Goal: Task Accomplishment & Management: Manage account settings

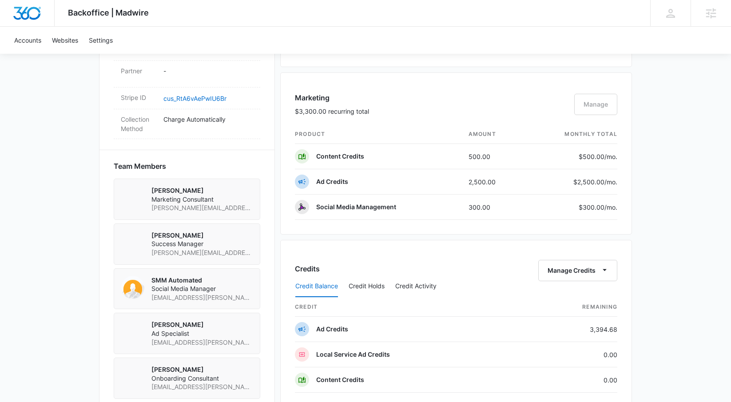
scroll to position [514, 0]
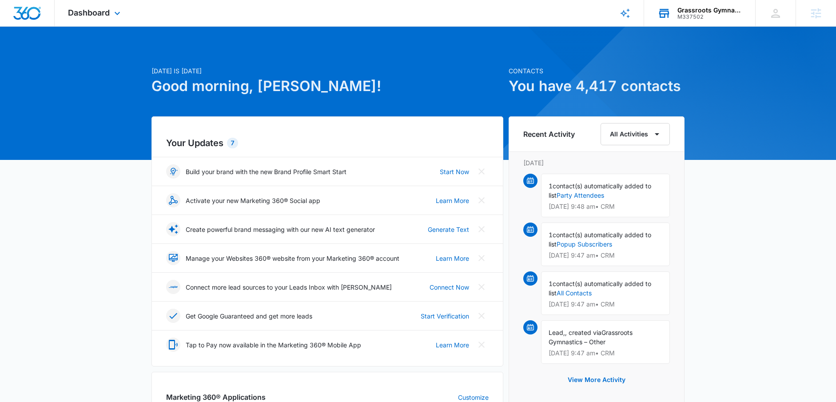
click at [671, 13] on div "Grassroots Gymnastics M337502 Your Accounts View All" at bounding box center [699, 13] width 111 height 26
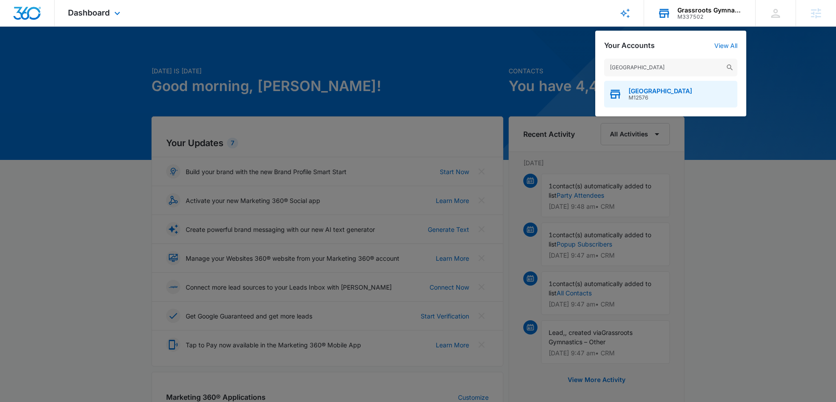
type input "south hills"
click at [642, 87] on span "South Hills Beauty Academy" at bounding box center [660, 90] width 64 height 7
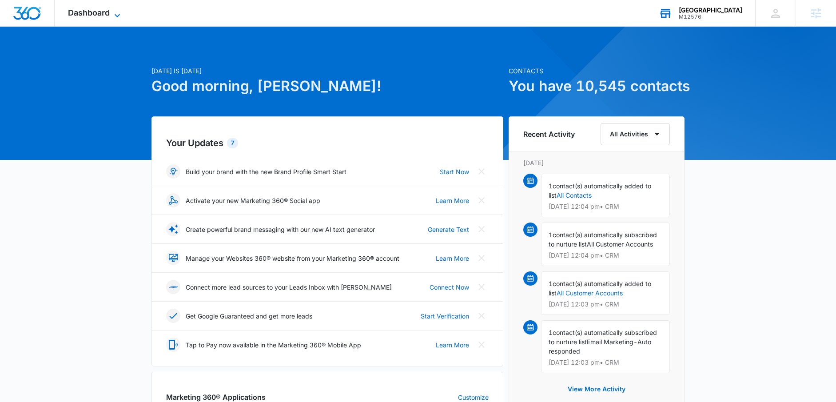
click at [98, 17] on span "Dashboard" at bounding box center [89, 12] width 42 height 9
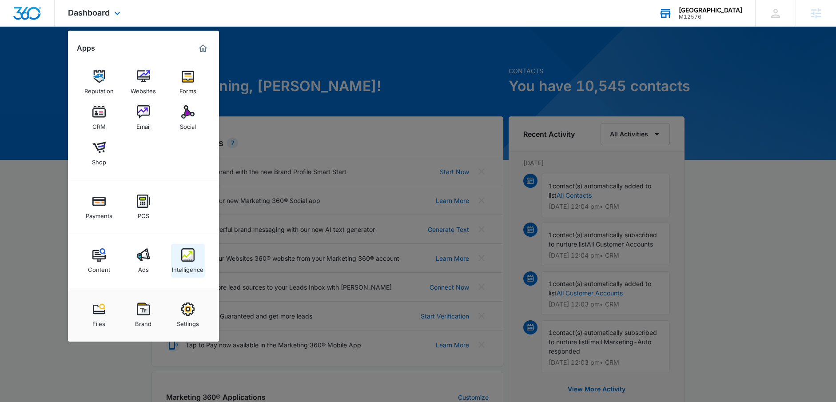
click at [190, 252] on img at bounding box center [187, 254] width 13 height 13
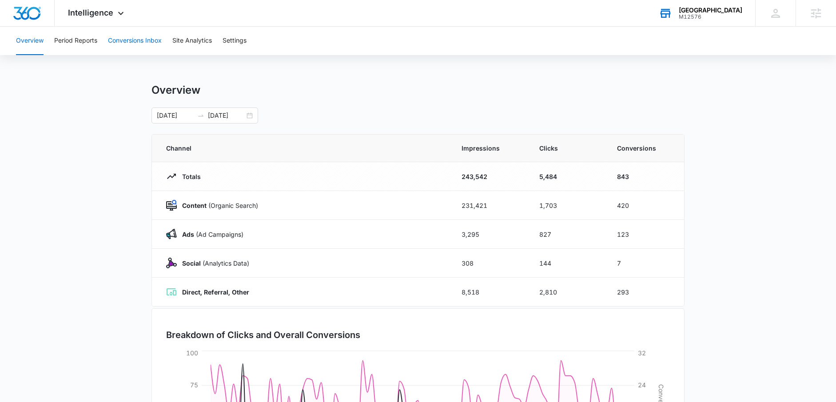
click at [128, 51] on button "Conversions Inbox" at bounding box center [135, 41] width 54 height 28
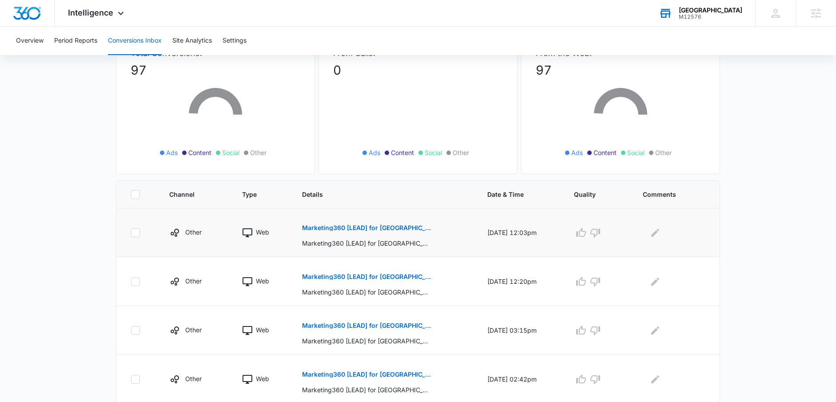
scroll to position [166, 0]
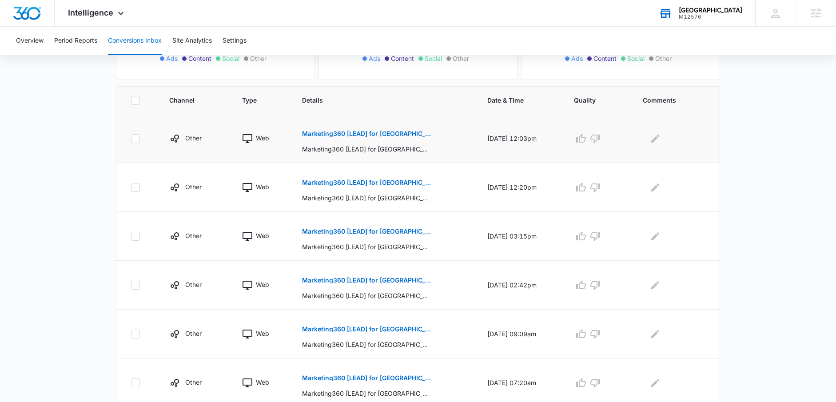
click at [393, 133] on p "Marketing360 [LEAD] for South Hills & North Hills Beauty Academy from North Hil…" at bounding box center [366, 134] width 129 height 6
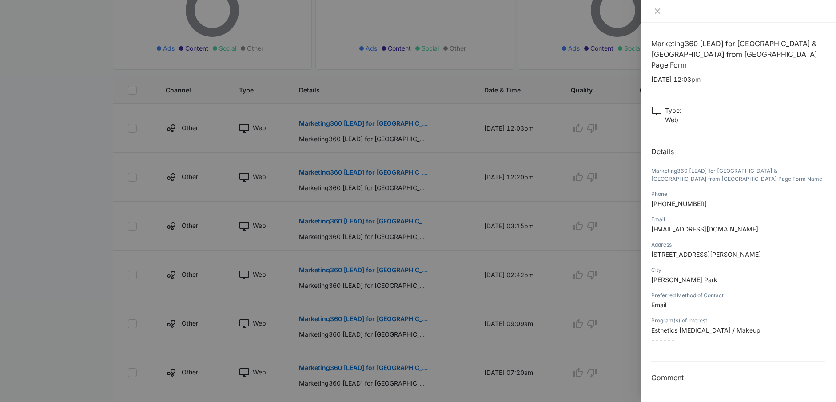
scroll to position [181, 0]
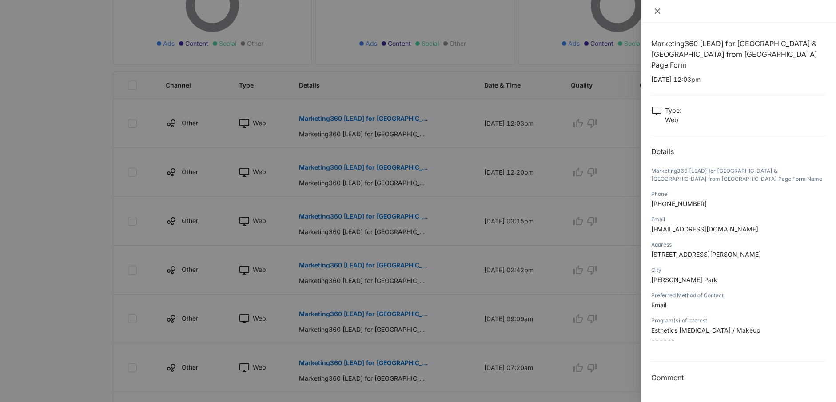
click at [658, 12] on icon "close" at bounding box center [657, 11] width 7 height 7
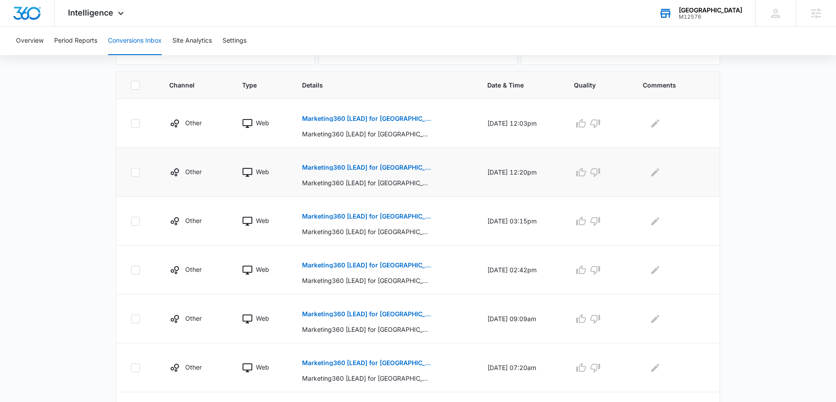
click at [322, 164] on p "Marketing360 [LEAD] for South Hills & North Hills Beauty Academy from Contact Us" at bounding box center [366, 167] width 129 height 6
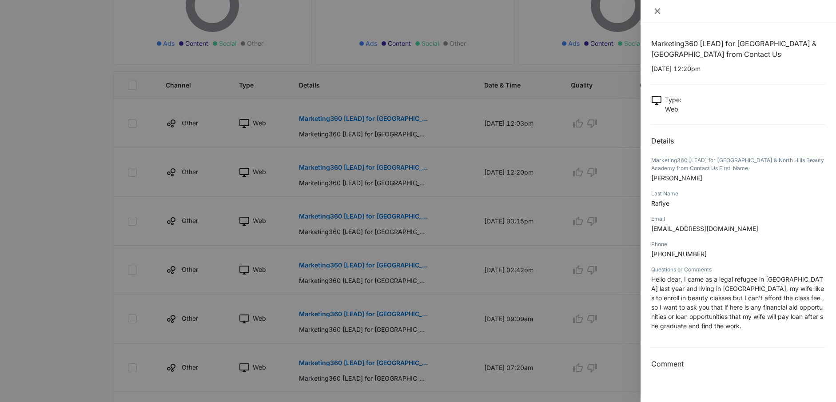
click at [658, 10] on icon "close" at bounding box center [657, 10] width 5 height 5
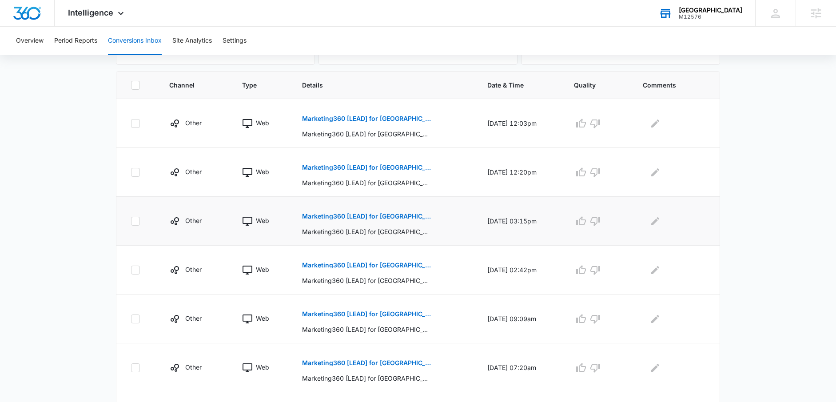
click at [324, 220] on button "Marketing360 [LEAD] for South Hills & North Hills Beauty Academy from South Hil…" at bounding box center [366, 216] width 129 height 21
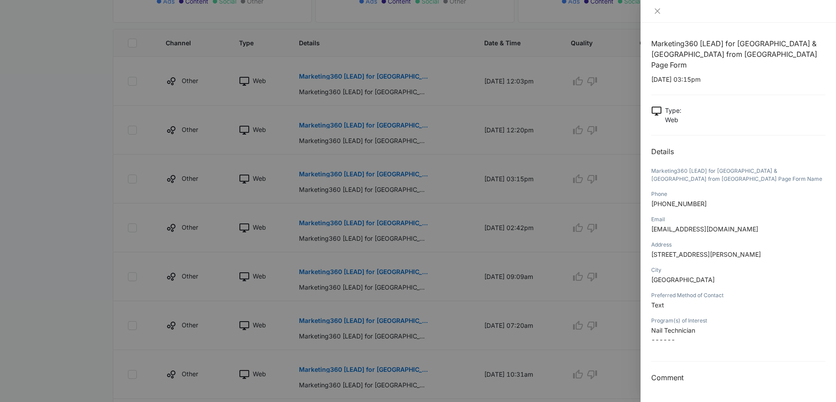
scroll to position [232, 0]
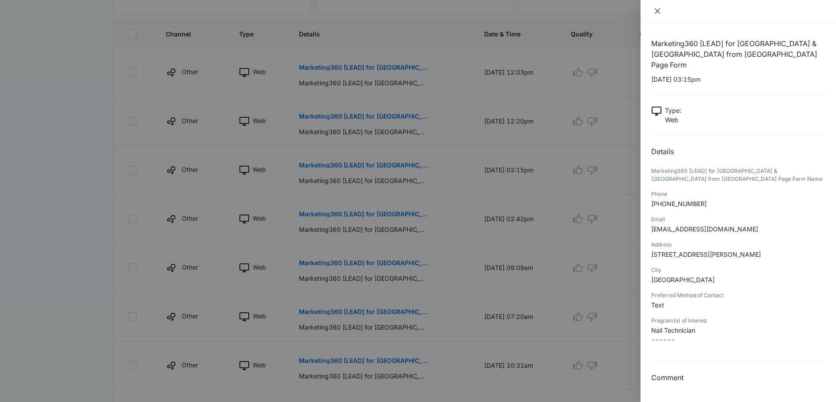
click at [660, 10] on icon "close" at bounding box center [657, 11] width 7 height 7
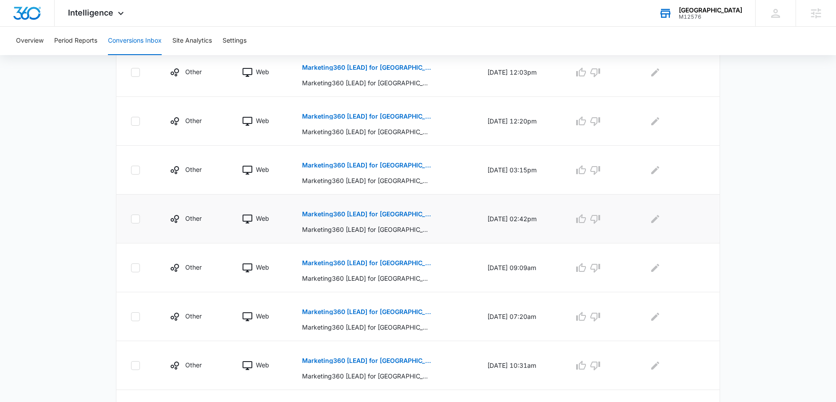
click at [342, 207] on button "Marketing360 [LEAD] for South Hills & North Hills Beauty Academy from North Hil…" at bounding box center [366, 213] width 129 height 21
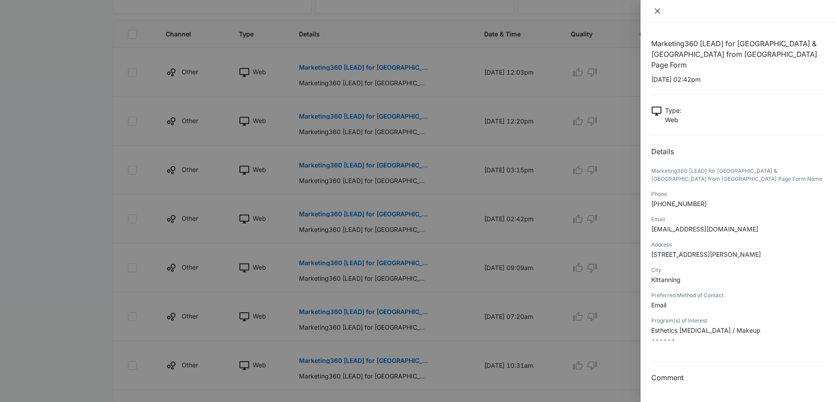
click at [656, 11] on icon "close" at bounding box center [657, 11] width 7 height 7
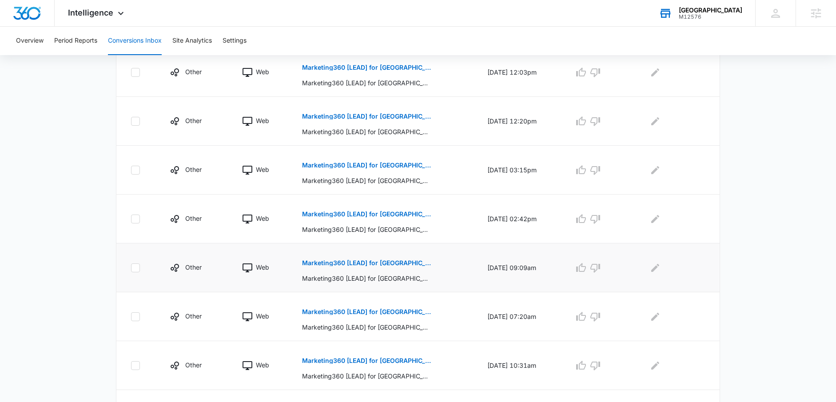
click at [349, 263] on p "Marketing360 [LEAD] for South Hills & North Hills Beauty Academy from South Hil…" at bounding box center [366, 263] width 129 height 6
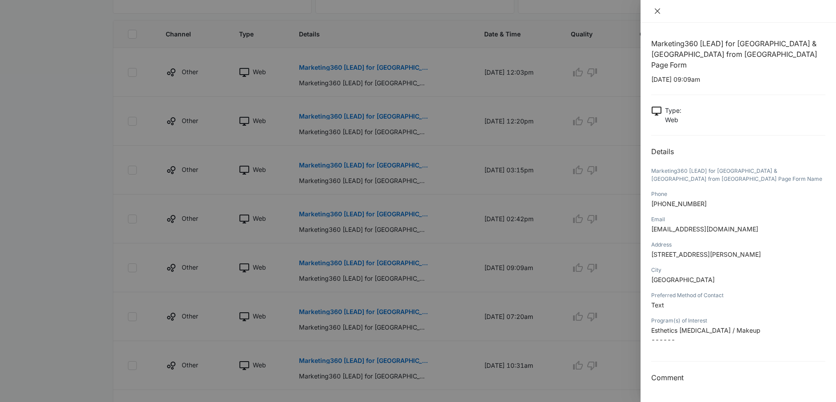
drag, startPoint x: 659, startPoint y: 17, endPoint x: 657, endPoint y: 12, distance: 5.2
click at [659, 17] on div at bounding box center [737, 11] width 195 height 23
click at [657, 12] on icon "close" at bounding box center [657, 11] width 7 height 7
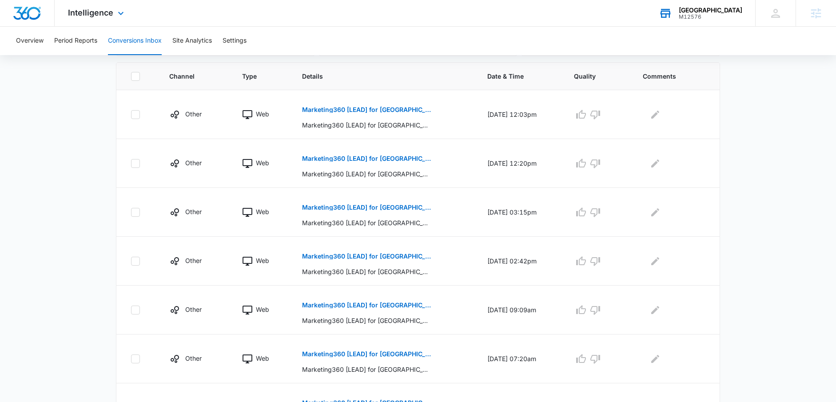
scroll to position [0, 0]
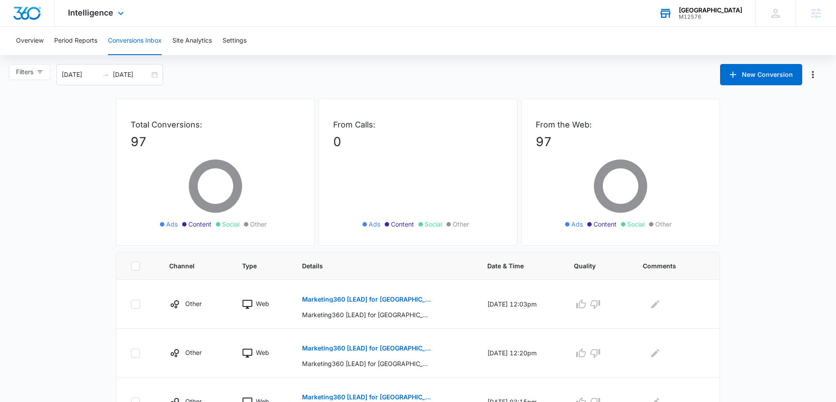
click at [118, 21] on div "Intelligence Apps Reputation Websites Forms CRM Email Social Shop Payments POS …" at bounding box center [97, 13] width 85 height 26
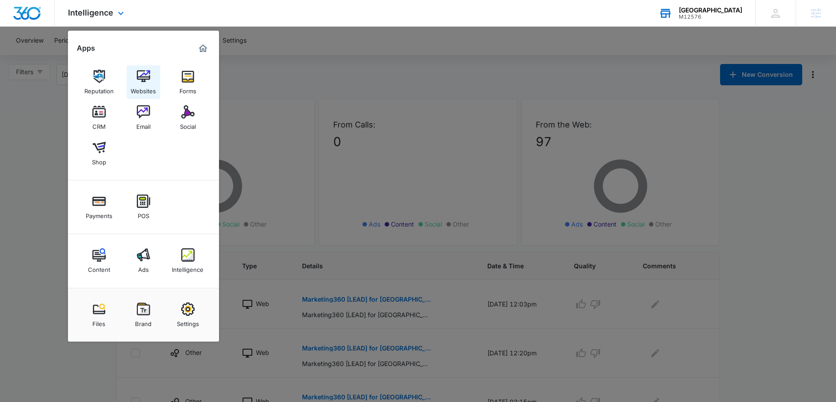
click at [133, 85] on div "Websites" at bounding box center [143, 89] width 25 height 12
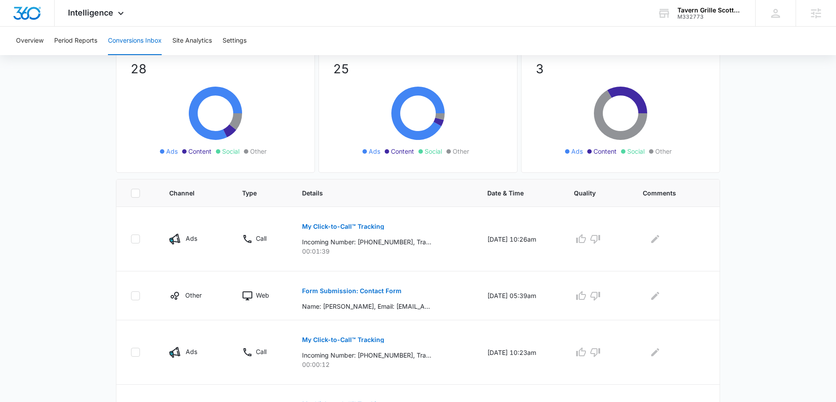
scroll to position [73, 0]
click at [376, 290] on p "Form Submission: Contact Form" at bounding box center [351, 290] width 99 height 6
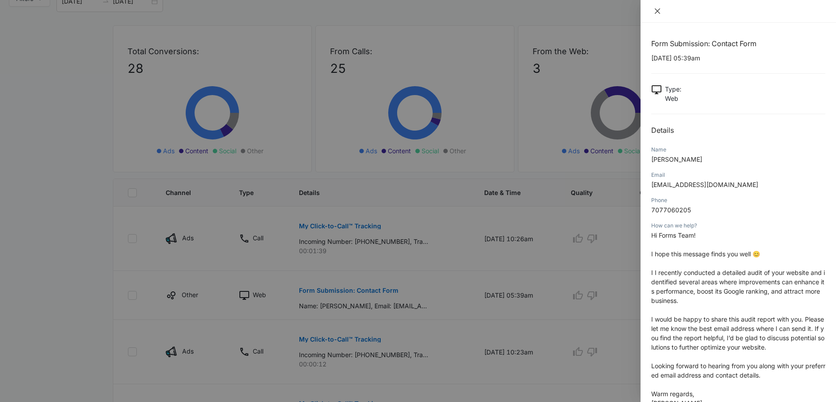
click at [655, 8] on icon "close" at bounding box center [657, 11] width 7 height 7
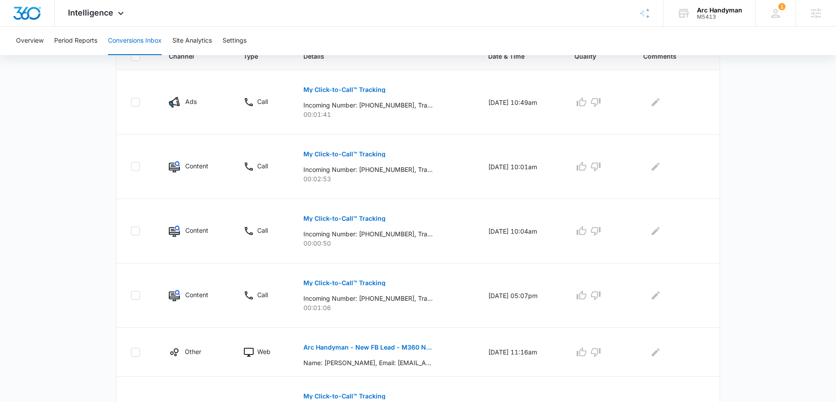
scroll to position [208, 0]
click at [370, 89] on p "My Click-to-Call™ Tracking" at bounding box center [344, 91] width 82 height 6
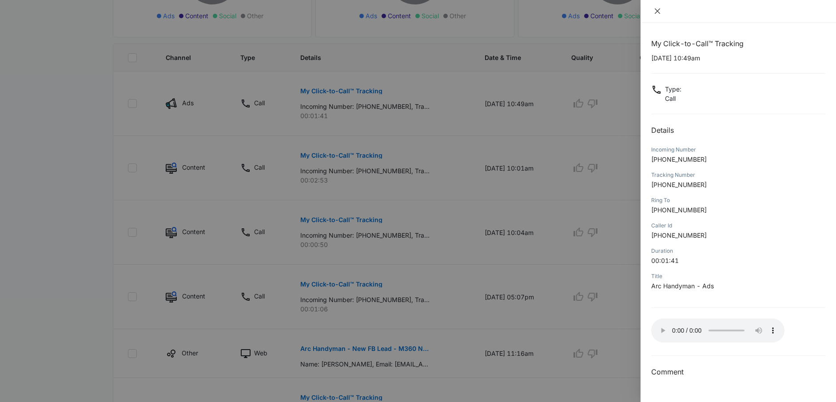
click at [662, 9] on button "Close" at bounding box center [657, 11] width 12 height 8
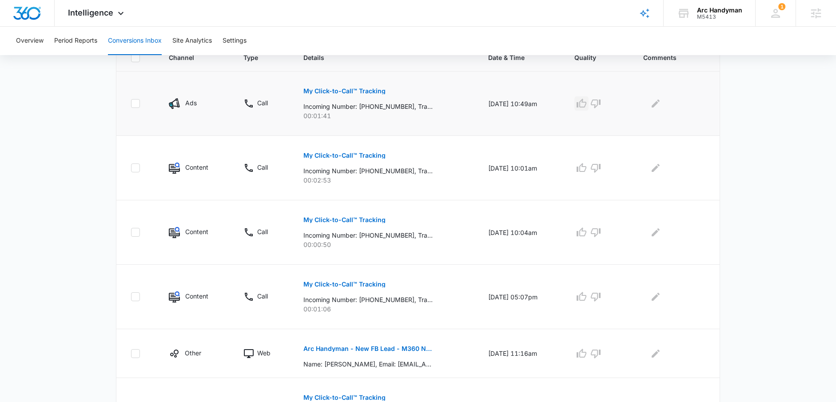
click at [586, 107] on icon "button" at bounding box center [582, 103] width 10 height 9
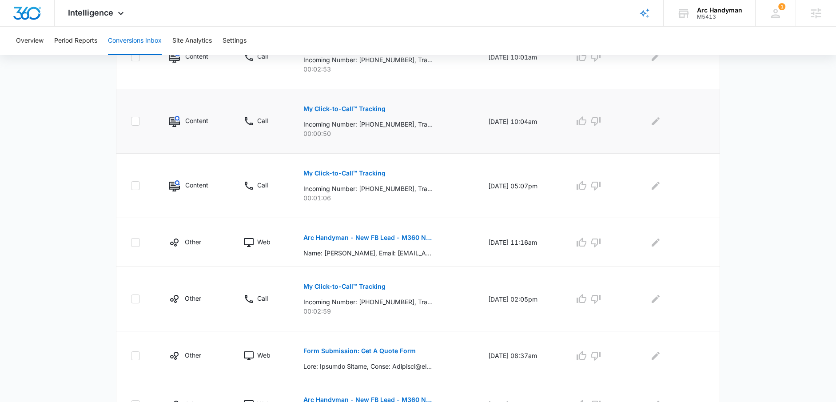
scroll to position [294, 0]
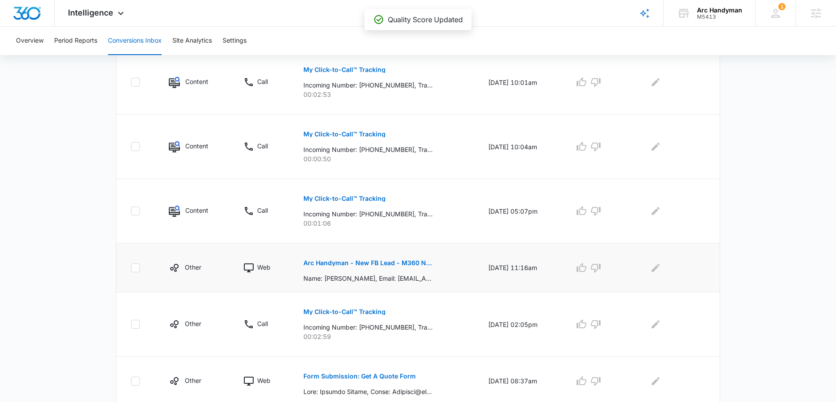
click at [339, 263] on p "Arc Handyman - New FB Lead - M360 Notification" at bounding box center [367, 263] width 129 height 6
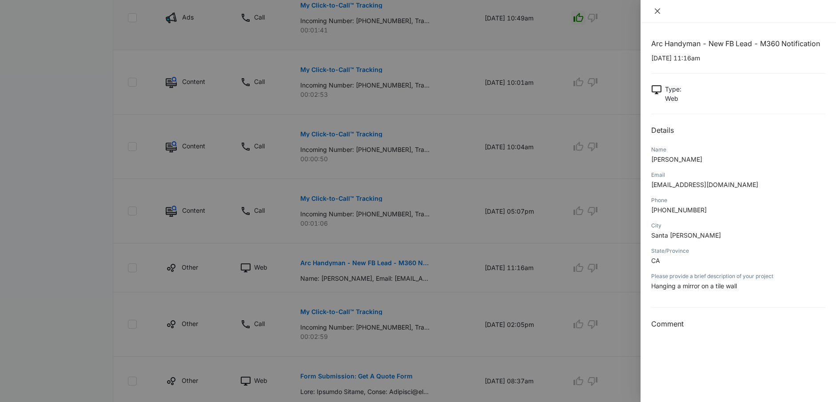
click at [655, 12] on icon "close" at bounding box center [657, 11] width 7 height 7
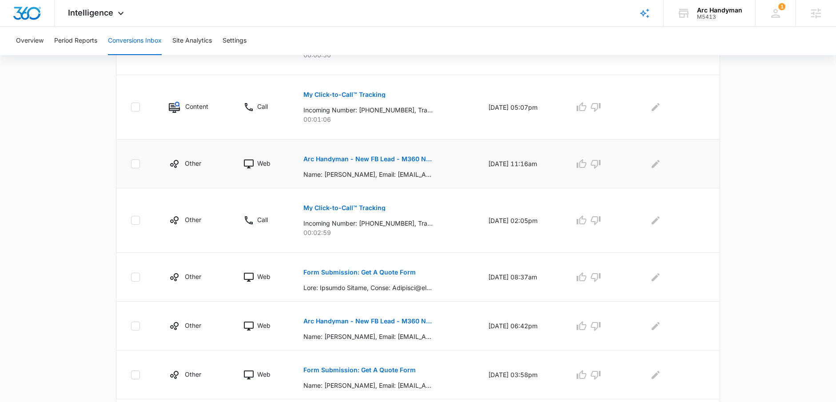
scroll to position [439, 0]
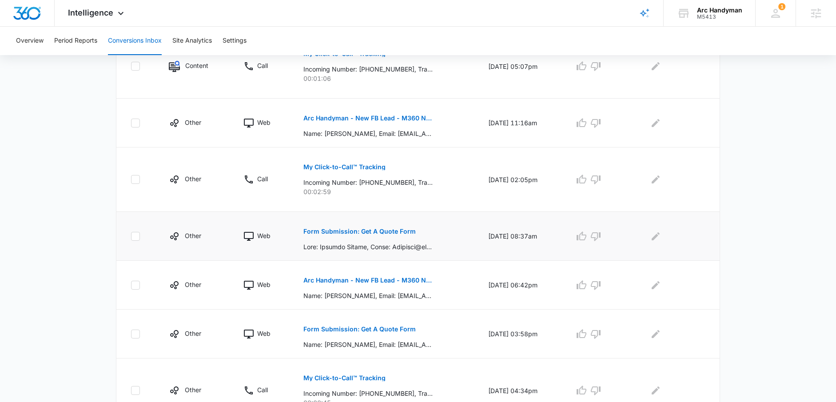
click at [402, 232] on p "Form Submission: Get A Quote Form" at bounding box center [359, 231] width 112 height 6
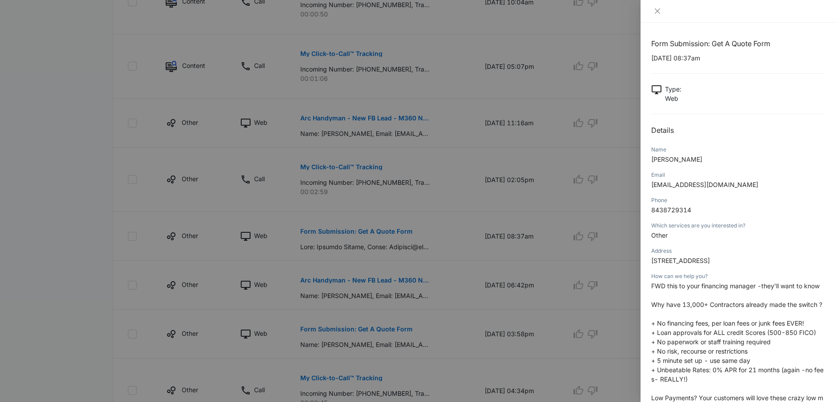
click at [653, 3] on div at bounding box center [737, 11] width 195 height 23
click at [657, 15] on div at bounding box center [737, 11] width 195 height 23
click at [657, 11] on icon "close" at bounding box center [657, 10] width 5 height 5
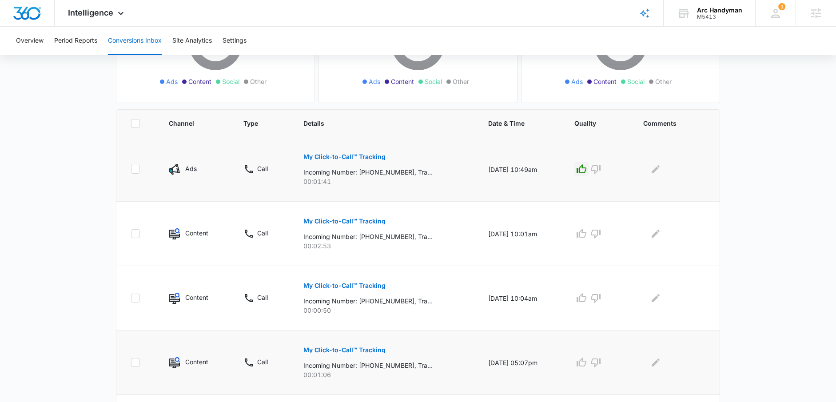
scroll to position [179, 0]
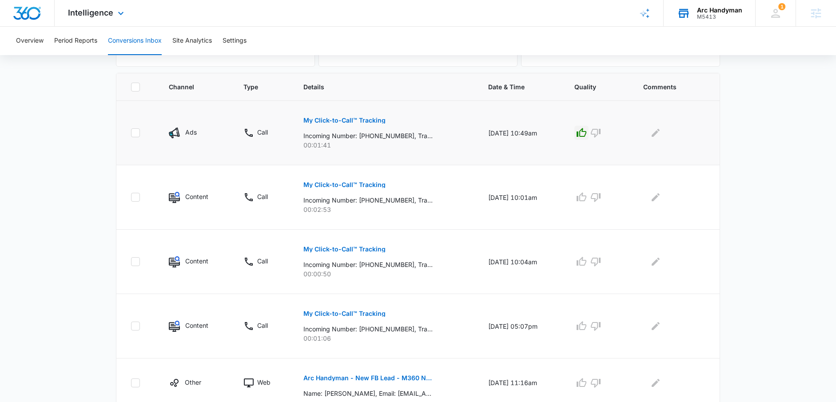
click at [715, 16] on div "M5413" at bounding box center [719, 17] width 45 height 6
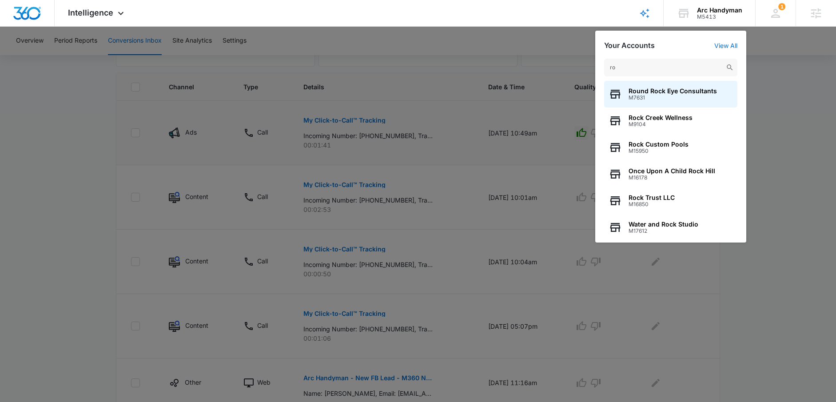
type input "r"
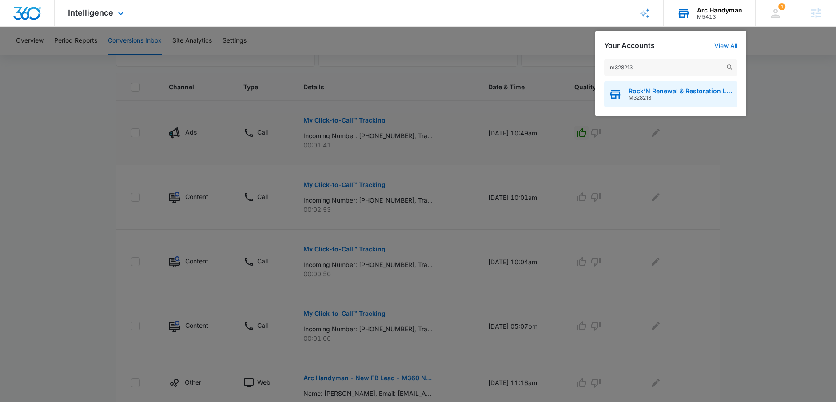
type input "m328213"
click at [656, 93] on span "Rock’N Renewal & Restoration LLC" at bounding box center [680, 90] width 104 height 7
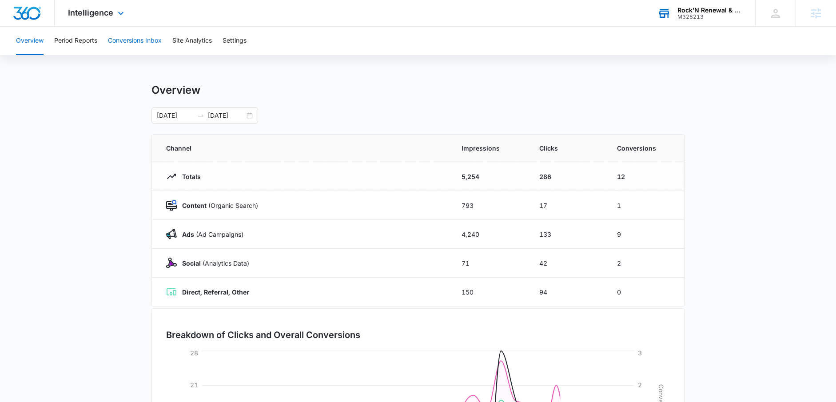
click at [134, 43] on button "Conversions Inbox" at bounding box center [135, 41] width 54 height 28
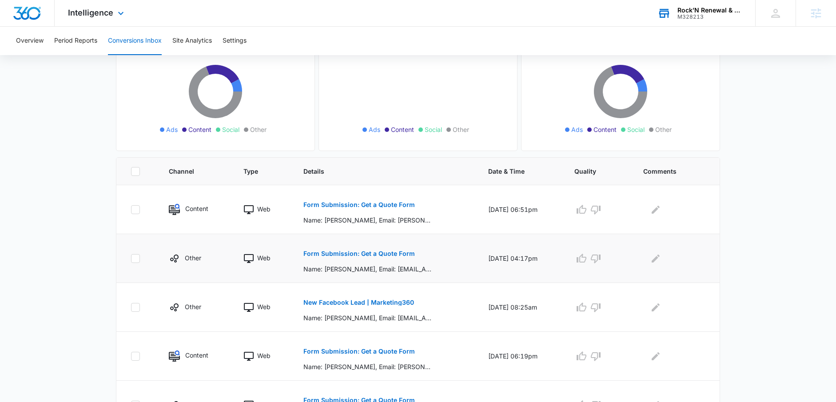
scroll to position [97, 0]
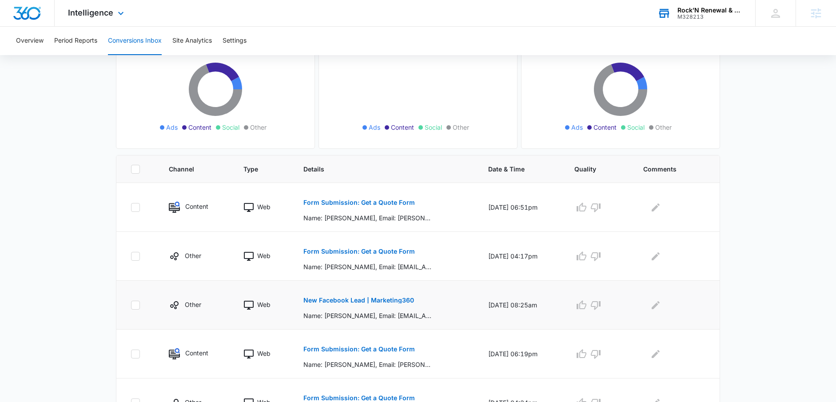
click at [375, 302] on p "New Facebook Lead | Marketing360" at bounding box center [358, 300] width 111 height 6
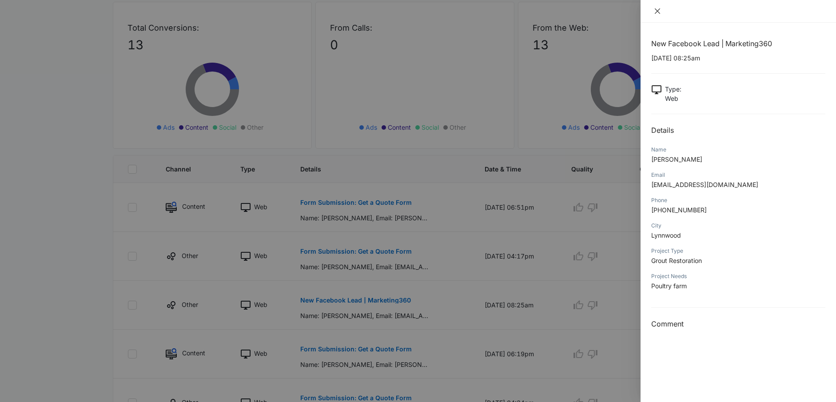
click at [658, 12] on icon "close" at bounding box center [657, 11] width 7 height 7
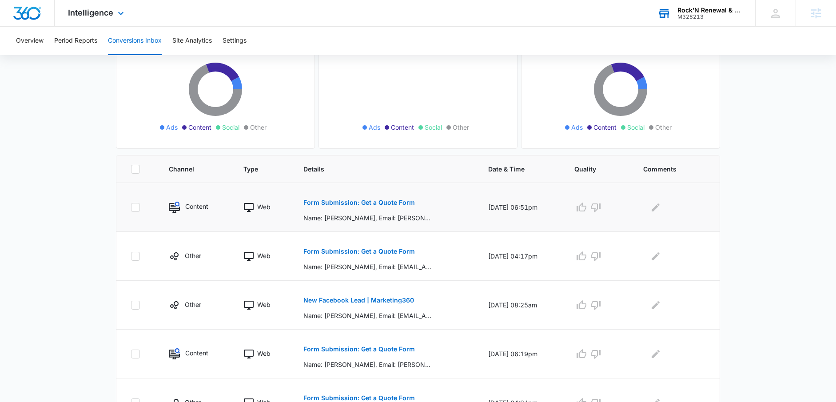
click at [378, 204] on p "Form Submission: Get a Quote Form" at bounding box center [358, 202] width 111 height 6
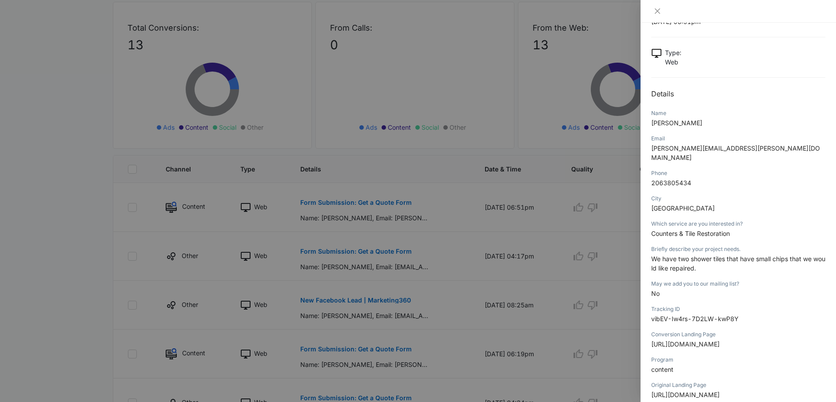
scroll to position [78, 0]
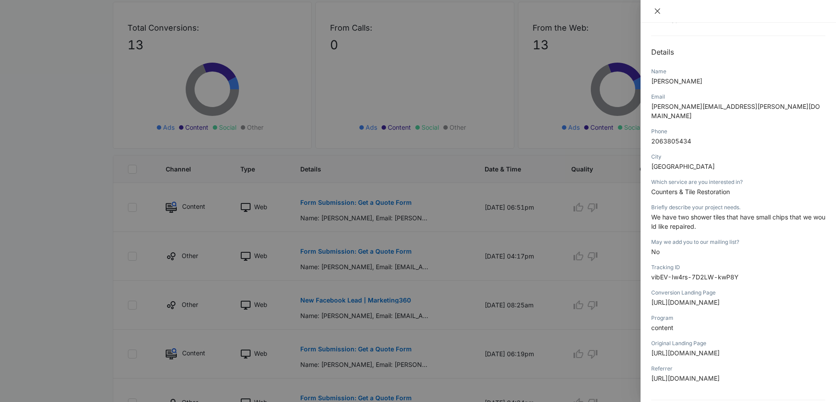
click at [657, 8] on icon "close" at bounding box center [657, 11] width 7 height 7
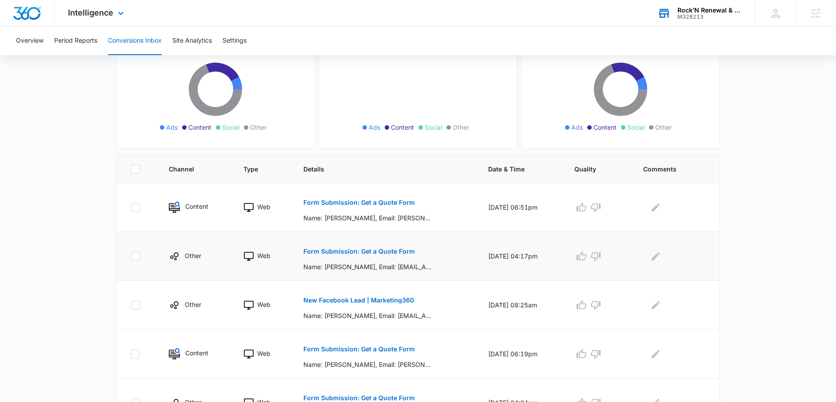
click at [358, 247] on button "Form Submission: Get a Quote Form" at bounding box center [358, 251] width 111 height 21
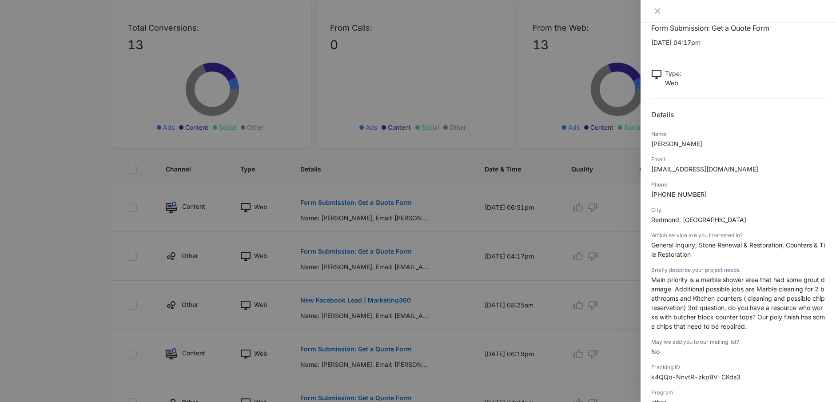
scroll to position [24, 0]
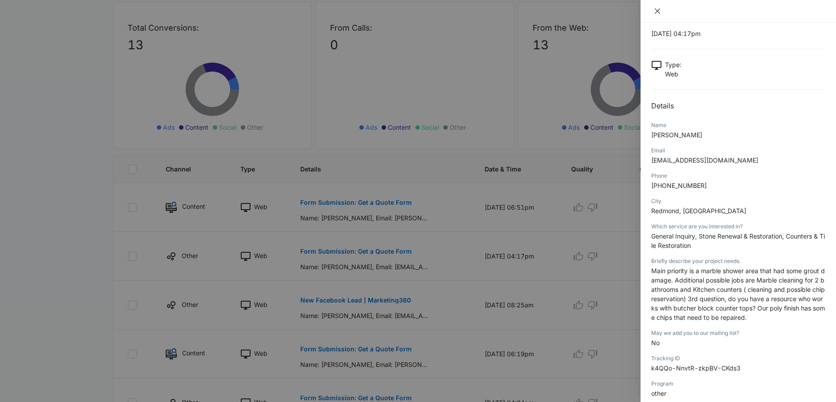
click at [655, 12] on icon "close" at bounding box center [657, 10] width 5 height 5
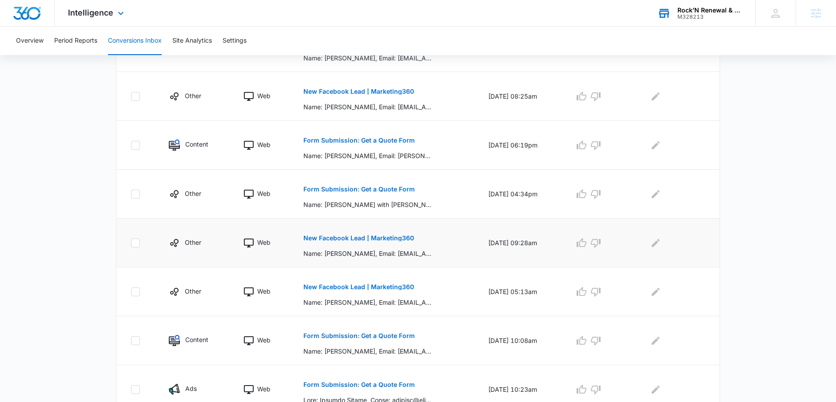
scroll to position [394, 0]
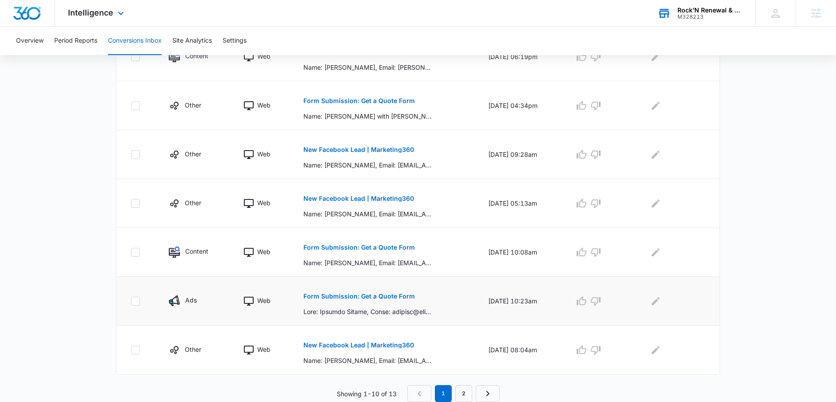
click at [380, 293] on p "Form Submission: Get a Quote Form" at bounding box center [358, 296] width 111 height 6
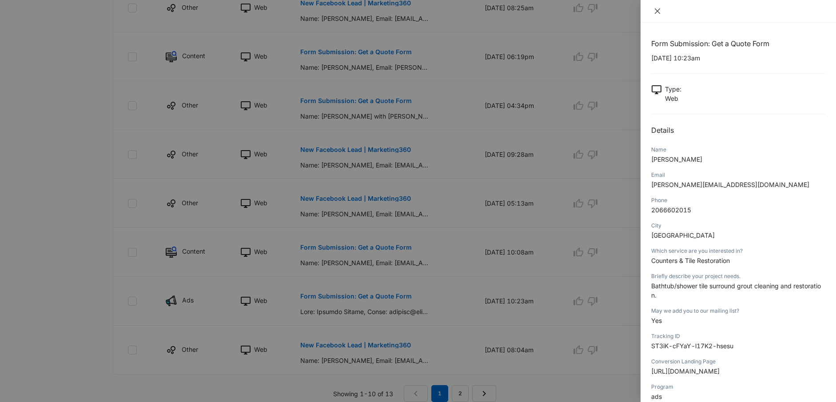
click at [658, 11] on icon "close" at bounding box center [657, 11] width 7 height 7
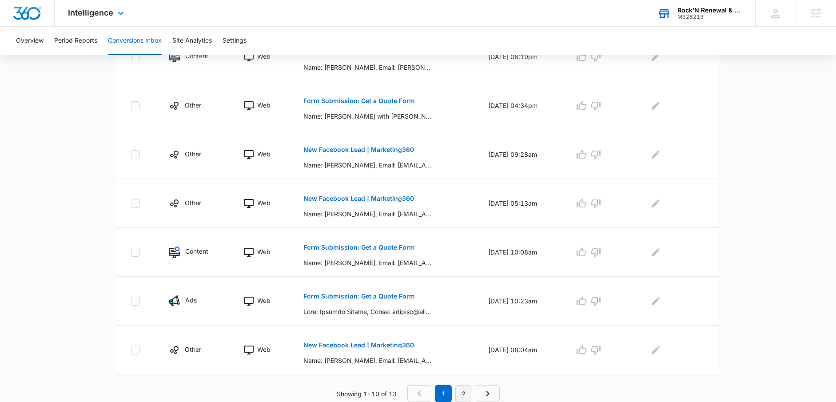
click at [469, 394] on link "2" at bounding box center [463, 393] width 17 height 17
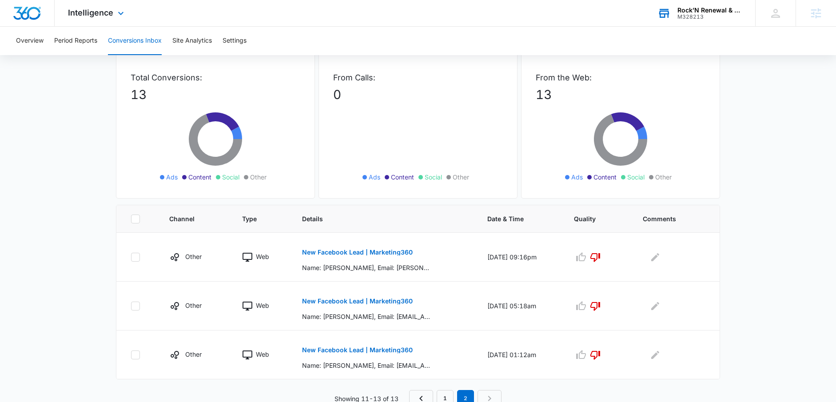
scroll to position [52, 0]
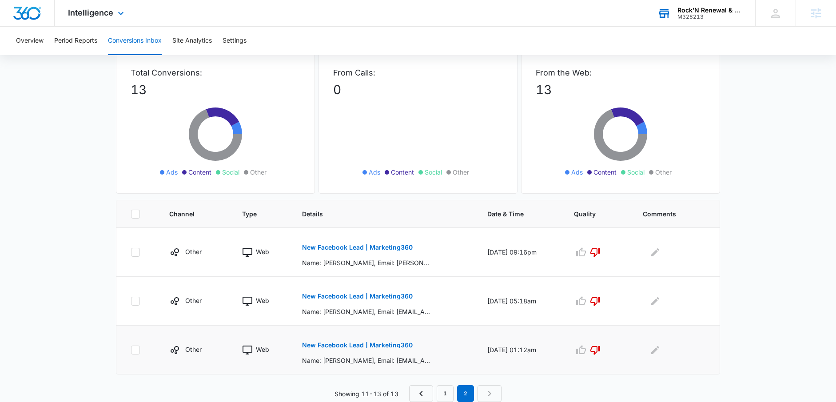
click at [384, 344] on p "New Facebook Lead | Marketing360" at bounding box center [357, 345] width 111 height 6
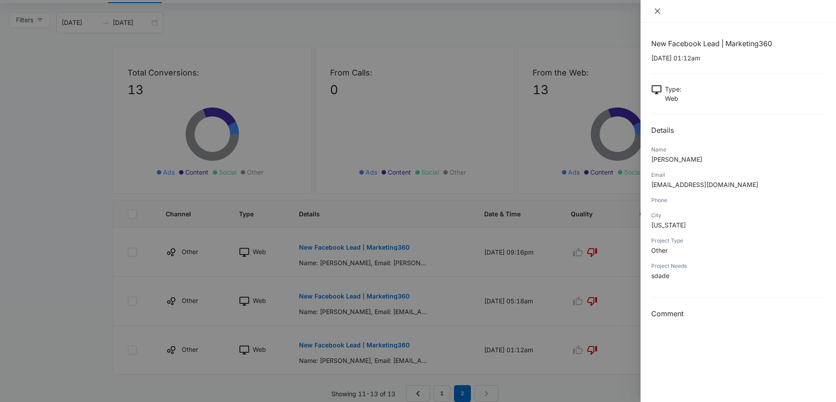
click at [660, 10] on icon "close" at bounding box center [657, 11] width 7 height 7
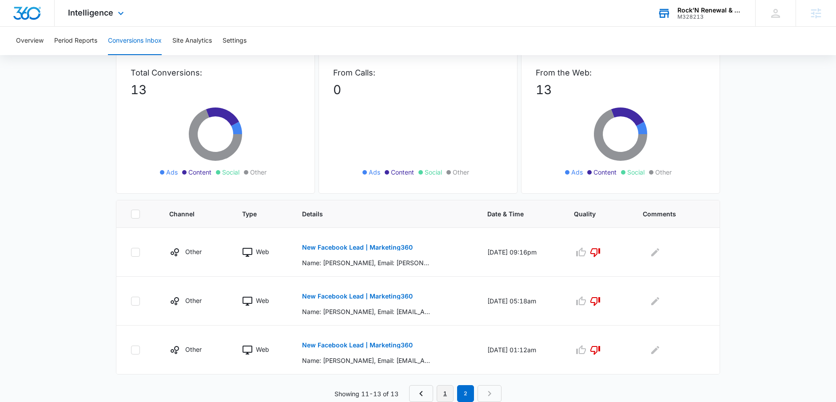
click at [445, 399] on link "1" at bounding box center [445, 393] width 17 height 17
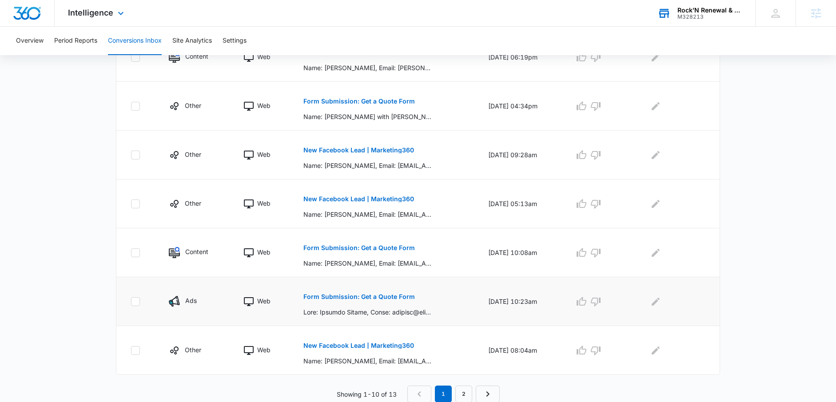
scroll to position [394, 0]
click at [394, 344] on p "New Facebook Lead | Marketing360" at bounding box center [358, 345] width 111 height 6
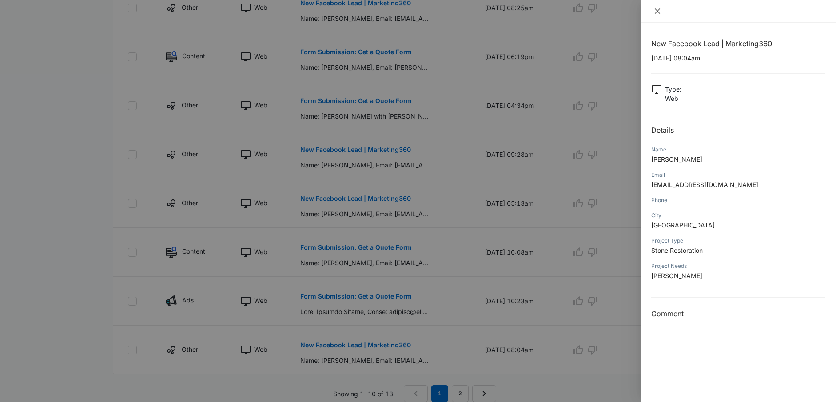
click at [659, 8] on icon "close" at bounding box center [657, 11] width 7 height 7
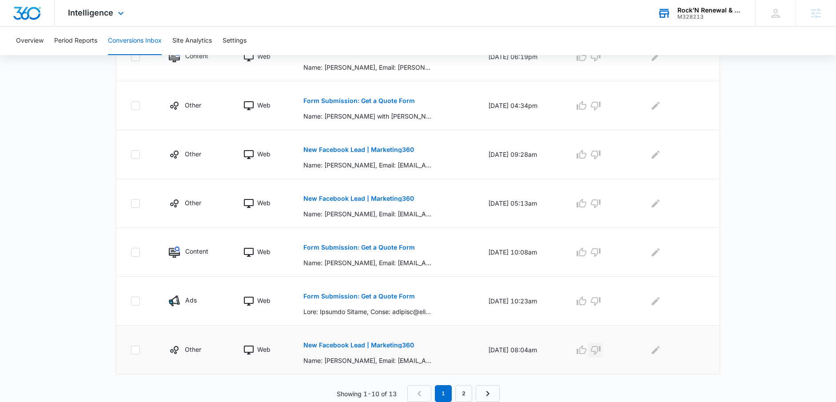
click at [601, 351] on icon "button" at bounding box center [595, 350] width 11 height 11
click at [364, 298] on p "Form Submission: Get a Quote Form" at bounding box center [358, 296] width 111 height 6
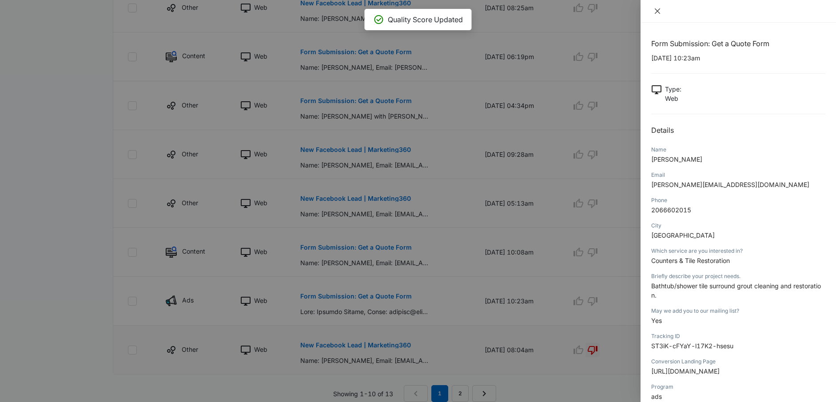
click at [659, 12] on icon "close" at bounding box center [657, 10] width 5 height 5
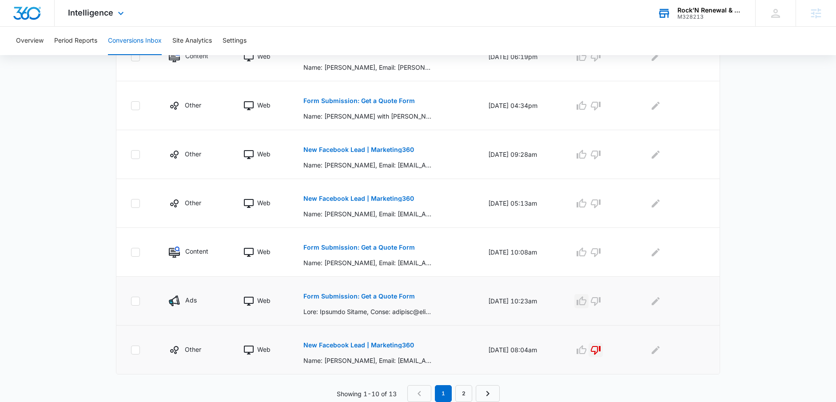
click at [584, 298] on icon "button" at bounding box center [581, 301] width 11 height 11
click at [377, 247] on p "Form Submission: Get a Quote Form" at bounding box center [358, 247] width 111 height 6
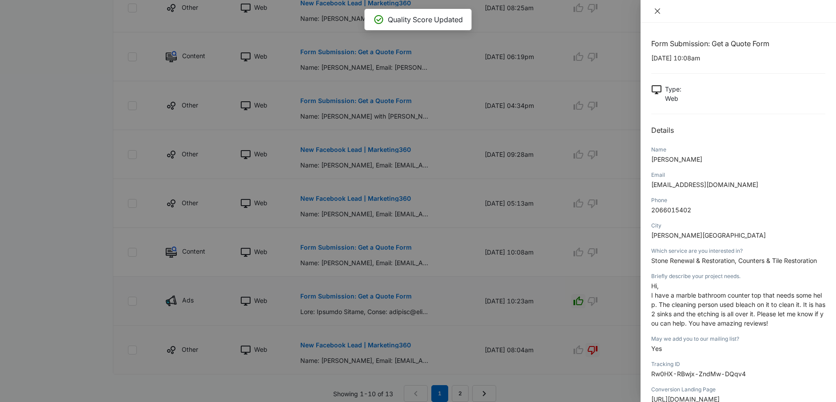
click at [660, 11] on icon "close" at bounding box center [657, 11] width 7 height 7
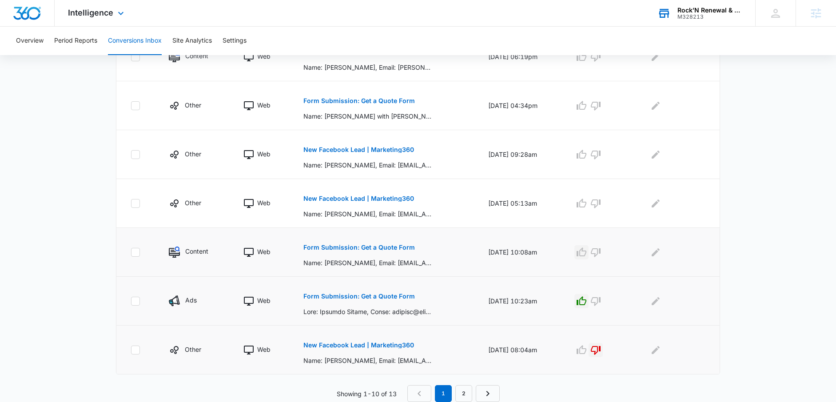
click at [585, 256] on icon "button" at bounding box center [581, 252] width 11 height 11
click at [357, 196] on p "New Facebook Lead | Marketing360" at bounding box center [358, 198] width 111 height 6
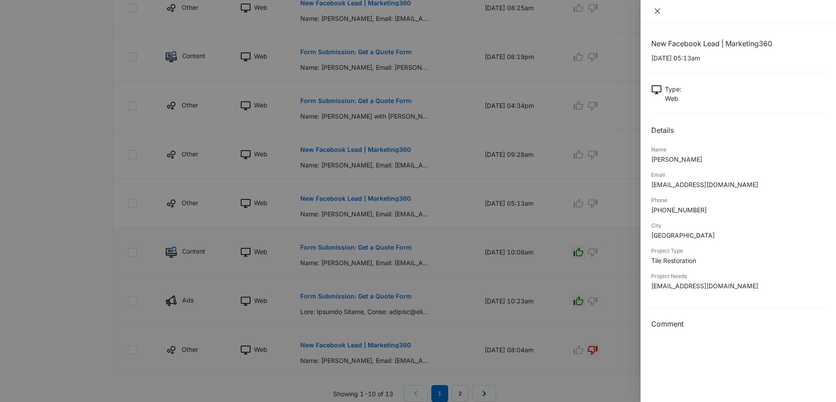
click at [660, 9] on icon "close" at bounding box center [657, 11] width 7 height 7
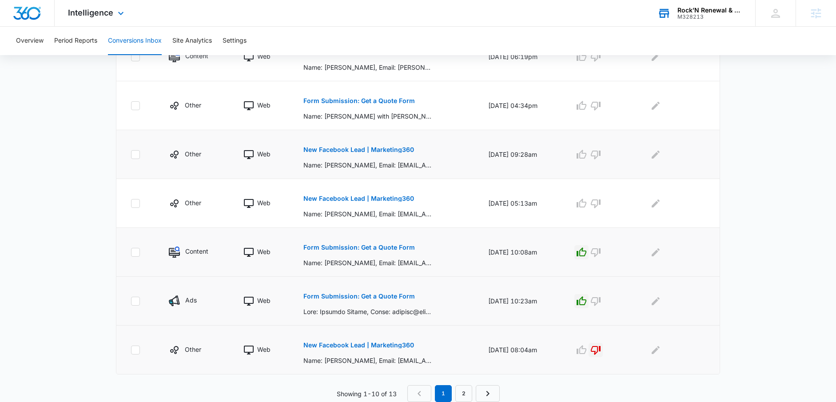
click at [372, 144] on button "New Facebook Lead | Marketing360" at bounding box center [358, 149] width 111 height 21
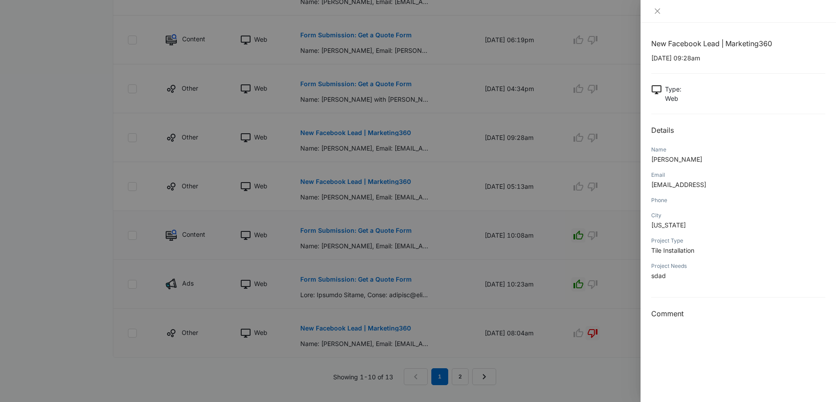
scroll to position [411, 0]
click at [653, 12] on button "Close" at bounding box center [657, 11] width 12 height 8
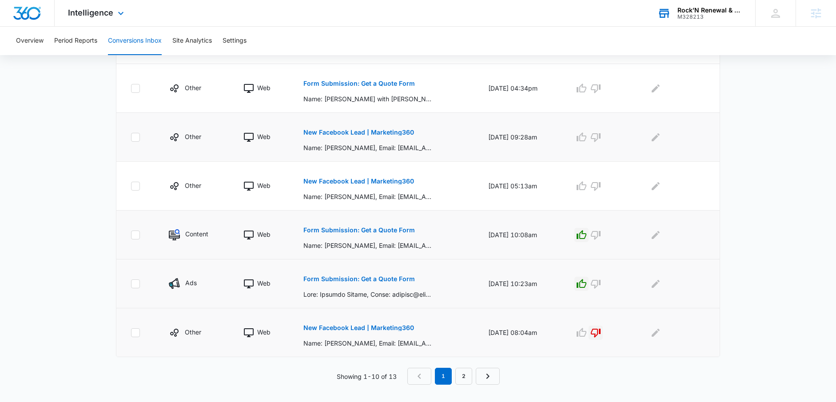
scroll to position [394, 0]
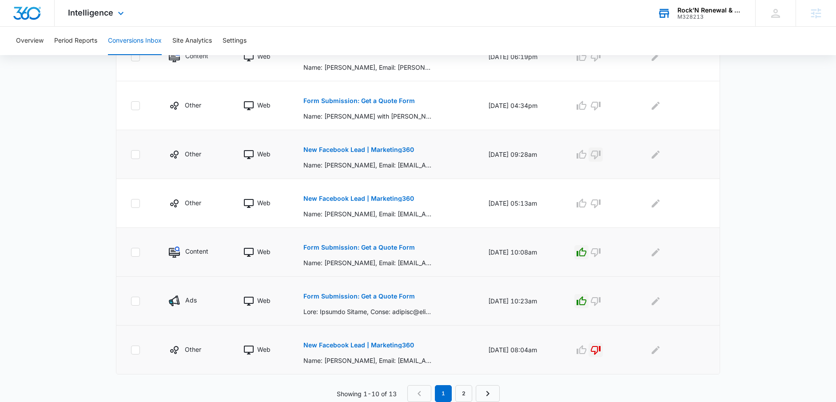
click at [601, 154] on icon "button" at bounding box center [595, 154] width 11 height 11
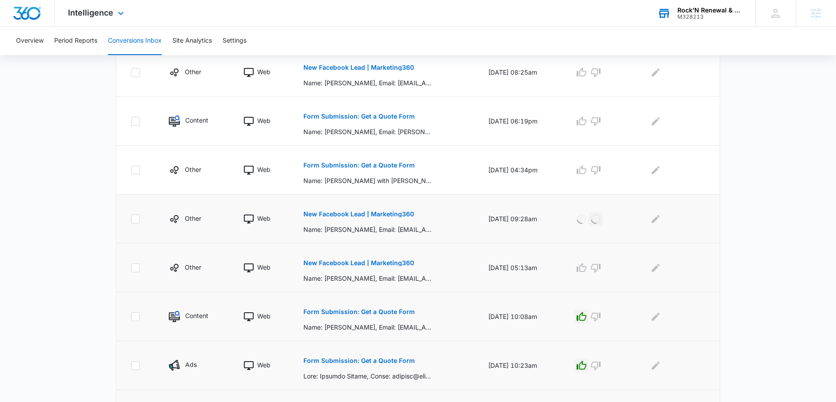
scroll to position [322, 0]
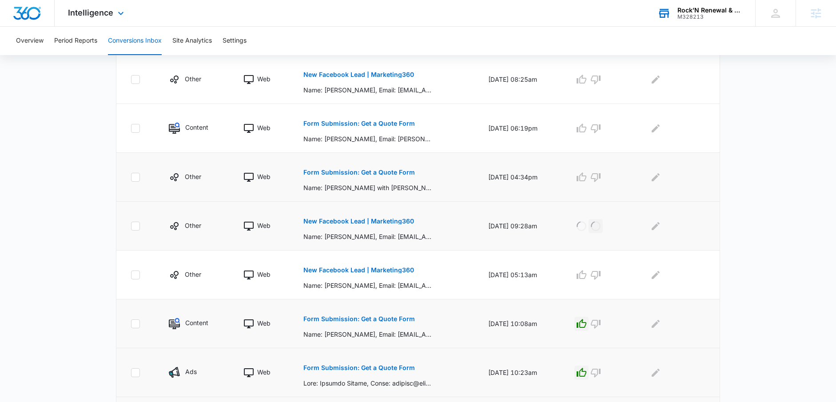
click at [376, 175] on p "Form Submission: Get a Quote Form" at bounding box center [358, 172] width 111 height 6
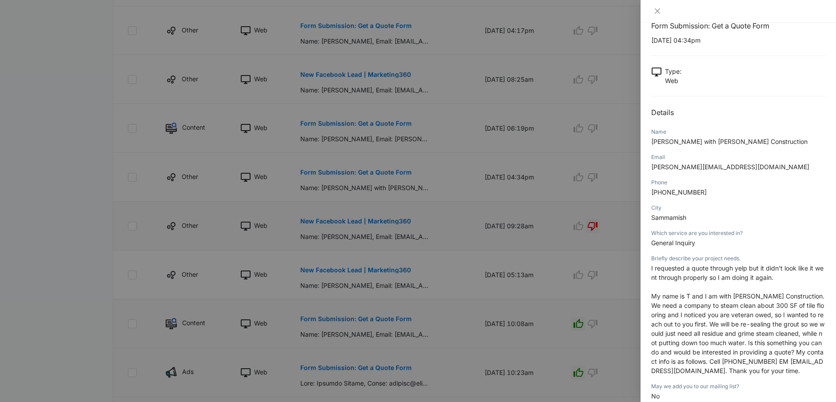
scroll to position [0, 0]
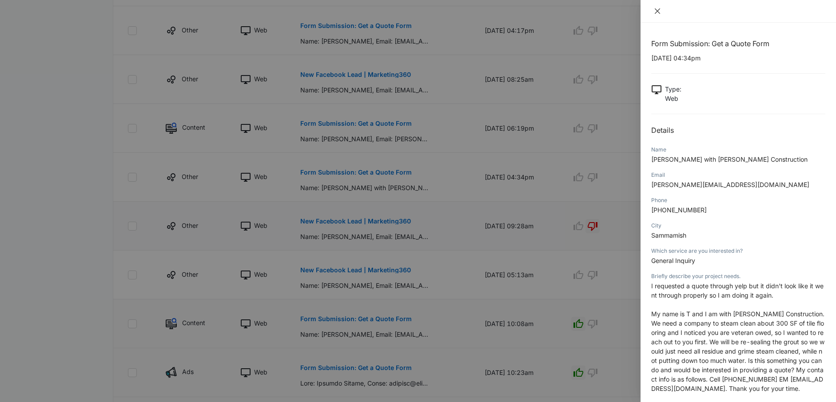
click at [657, 12] on icon "close" at bounding box center [657, 11] width 7 height 7
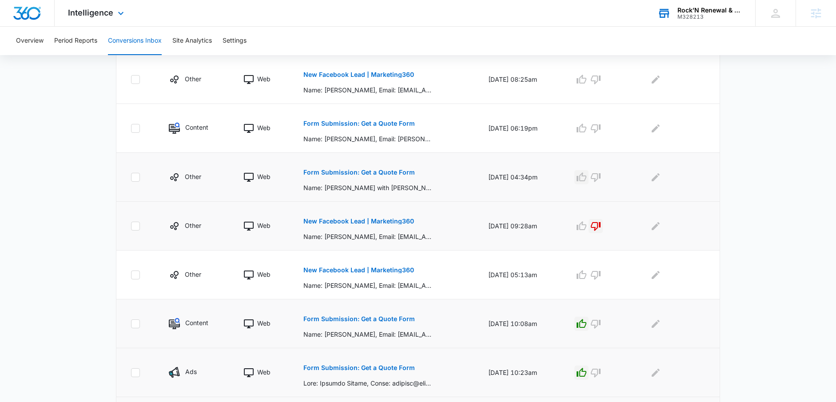
click at [587, 183] on button "button" at bounding box center [581, 177] width 14 height 14
click at [363, 120] on p "Form Submission: Get a Quote Form" at bounding box center [358, 123] width 111 height 6
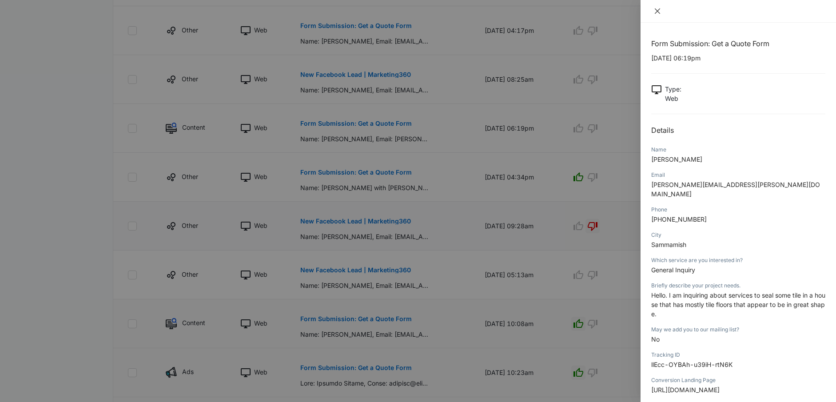
click at [657, 8] on icon "close" at bounding box center [657, 11] width 7 height 7
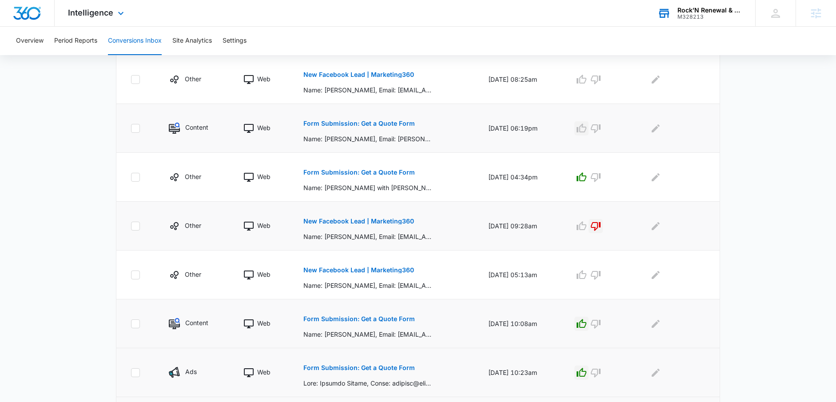
click at [584, 131] on icon "button" at bounding box center [582, 127] width 10 height 9
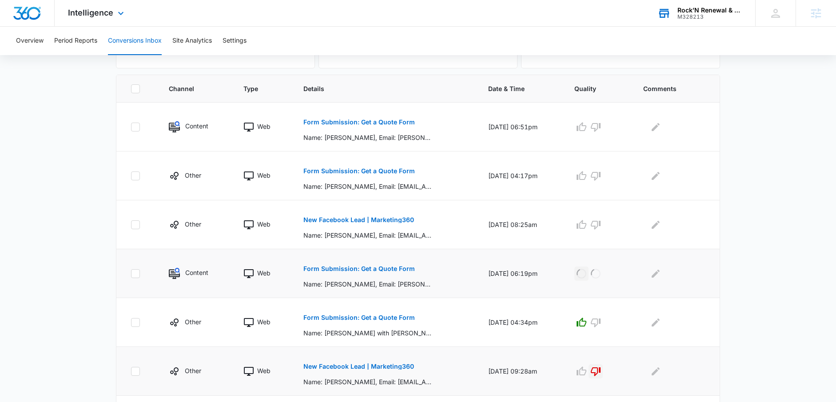
scroll to position [174, 0]
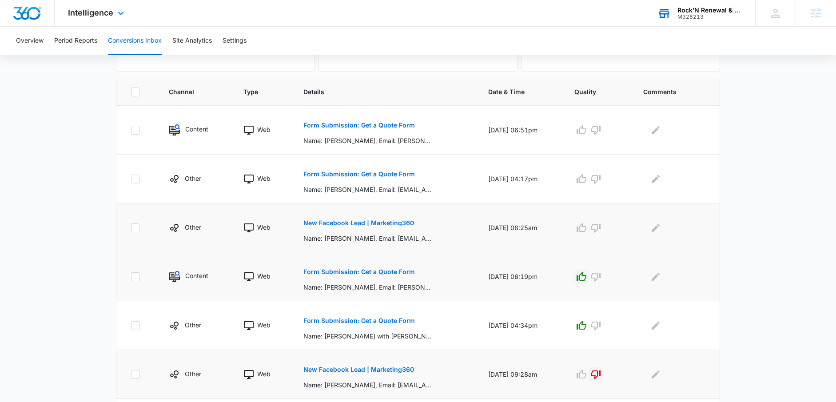
click at [373, 223] on p "New Facebook Lead | Marketing360" at bounding box center [358, 223] width 111 height 6
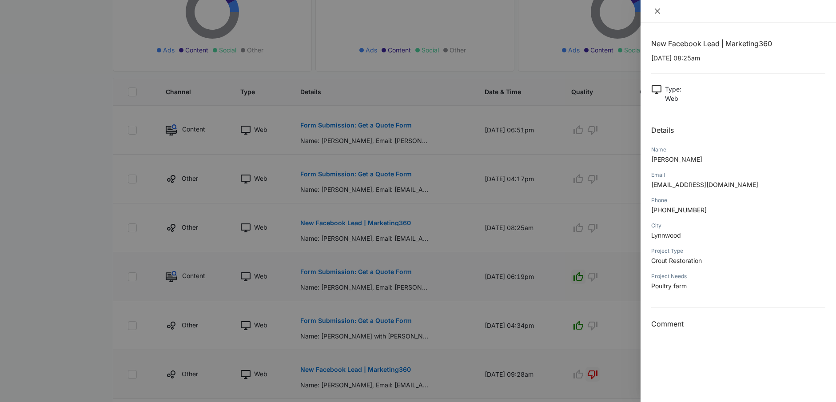
click at [657, 10] on icon "close" at bounding box center [657, 10] width 5 height 5
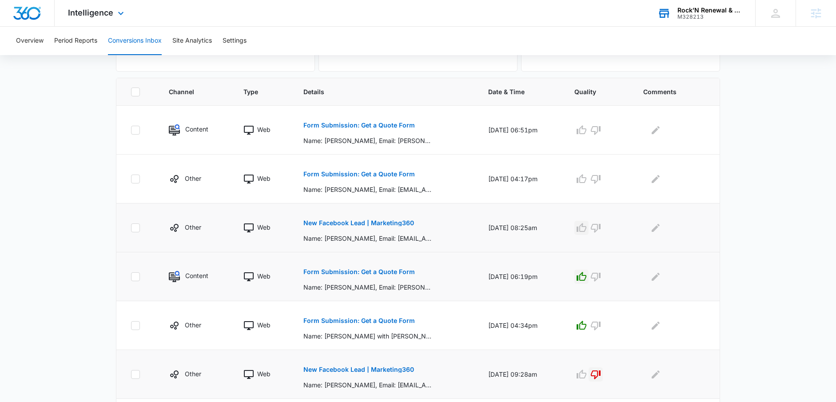
click at [585, 227] on icon "button" at bounding box center [582, 227] width 10 height 9
click at [334, 172] on p "Form Submission: Get a Quote Form" at bounding box center [358, 174] width 111 height 6
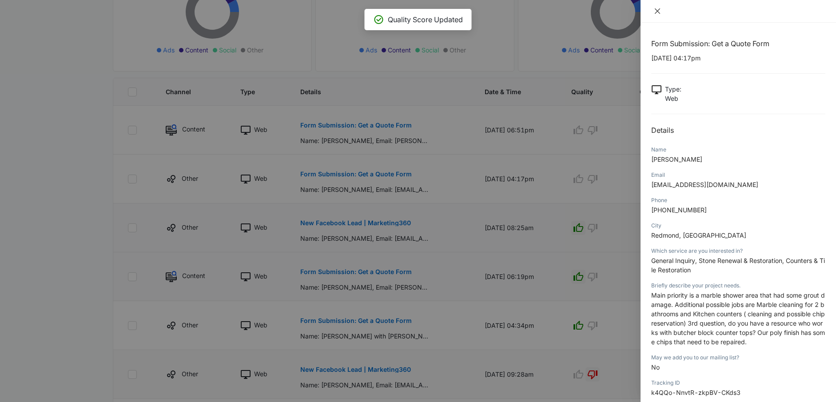
click at [657, 8] on icon "close" at bounding box center [657, 11] width 7 height 7
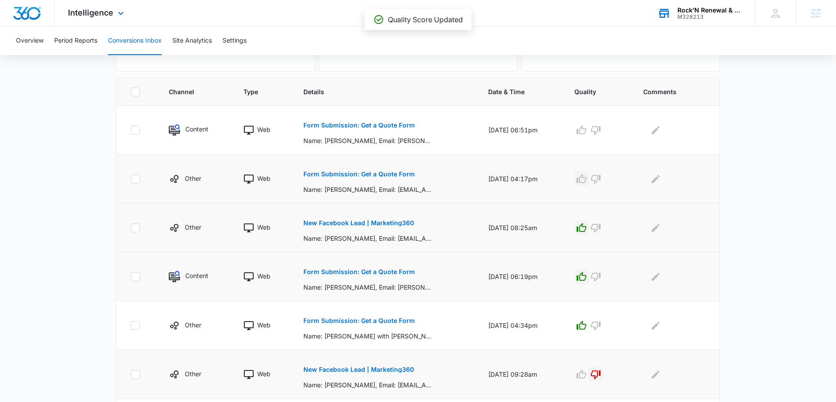
click at [585, 181] on icon "button" at bounding box center [582, 178] width 10 height 9
click at [361, 126] on p "Form Submission: Get a Quote Form" at bounding box center [358, 125] width 111 height 6
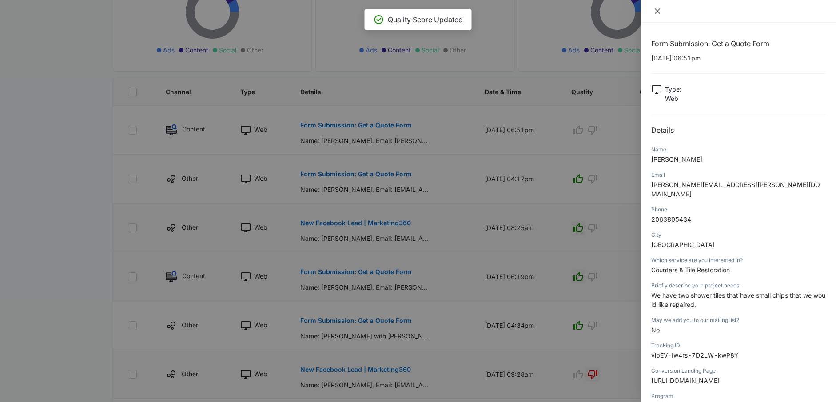
click at [656, 11] on icon "close" at bounding box center [657, 11] width 7 height 7
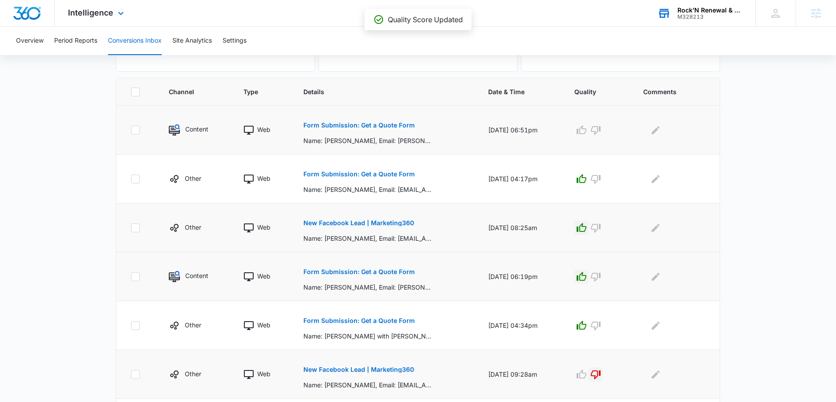
click at [574, 127] on td at bounding box center [598, 130] width 68 height 49
click at [584, 132] on icon "button" at bounding box center [582, 129] width 10 height 9
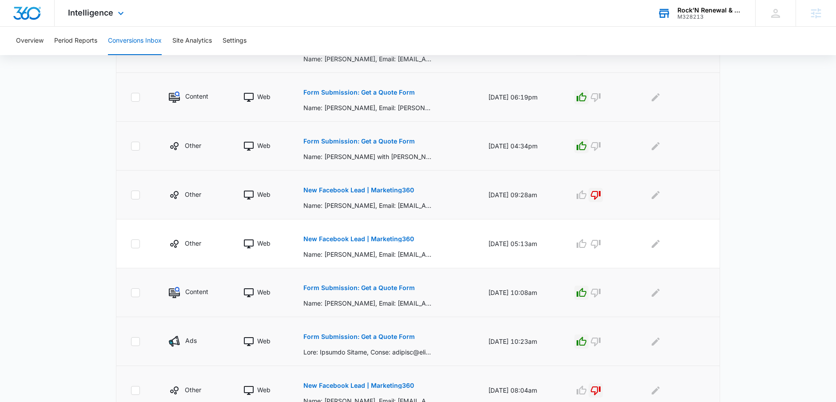
scroll to position [0, 0]
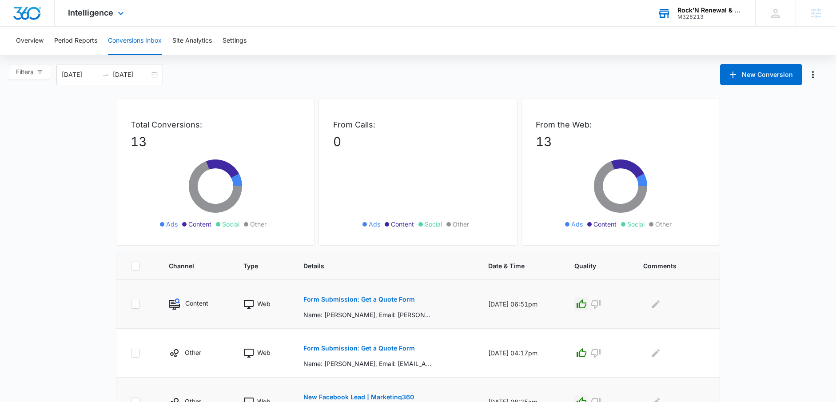
click at [106, 7] on div "Intelligence Apps Reputation Websites Forms CRM Email Social Payments POS Conte…" at bounding box center [97, 13] width 85 height 26
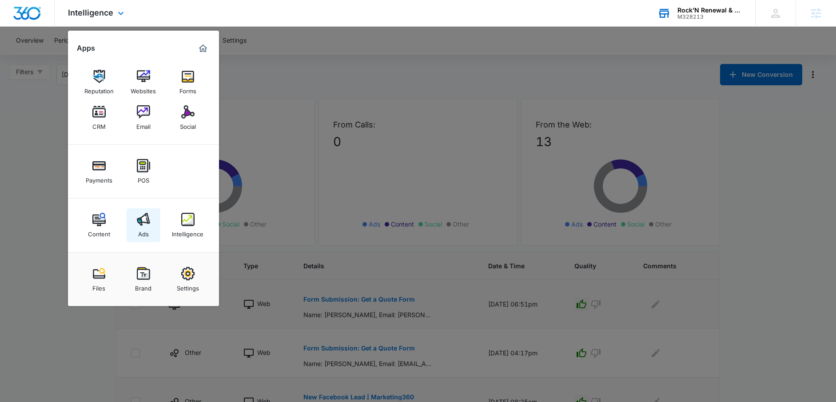
click at [135, 215] on link "Ads" at bounding box center [144, 225] width 34 height 34
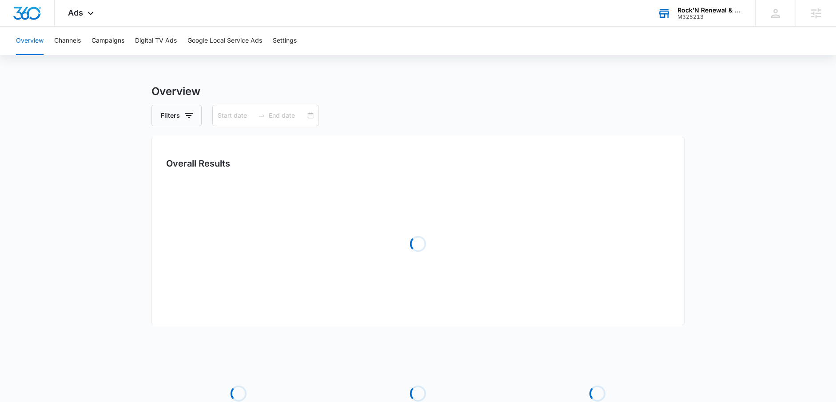
type input "07/30/2025"
type input "08/29/2025"
click at [103, 54] on button "Campaigns" at bounding box center [107, 41] width 33 height 28
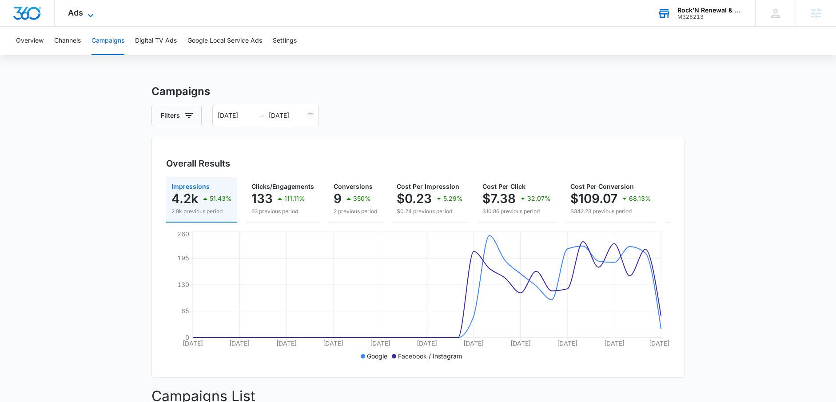
click at [80, 12] on span "Ads" at bounding box center [75, 12] width 15 height 9
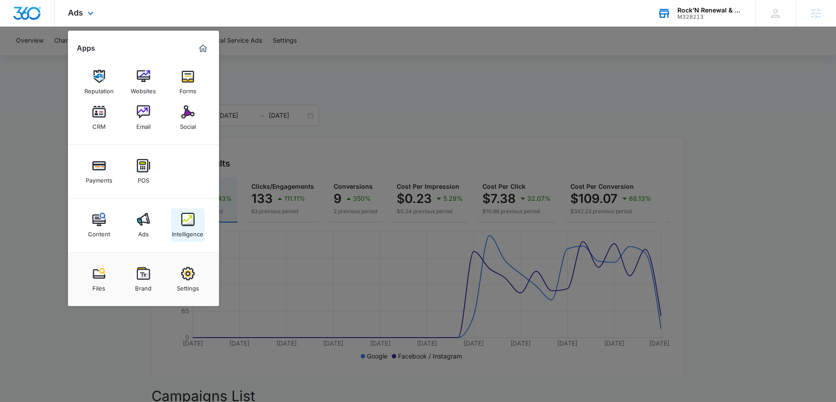
click at [179, 221] on link "Intelligence" at bounding box center [188, 225] width 34 height 34
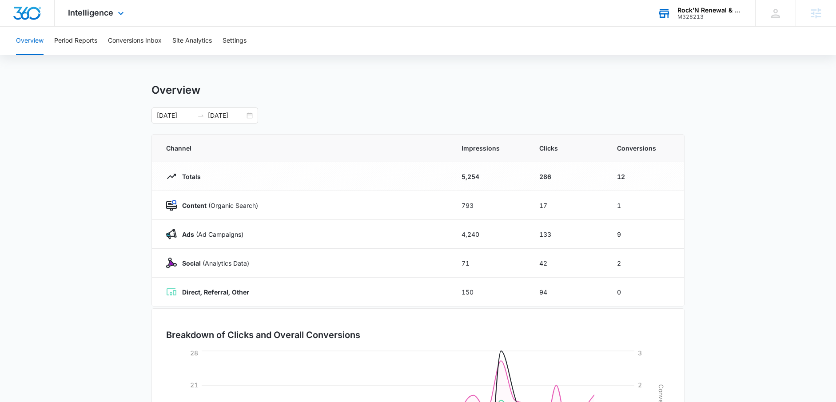
click at [109, 22] on div "Intelligence Apps Reputation Websites Forms CRM Email Social Payments POS Conte…" at bounding box center [97, 13] width 85 height 26
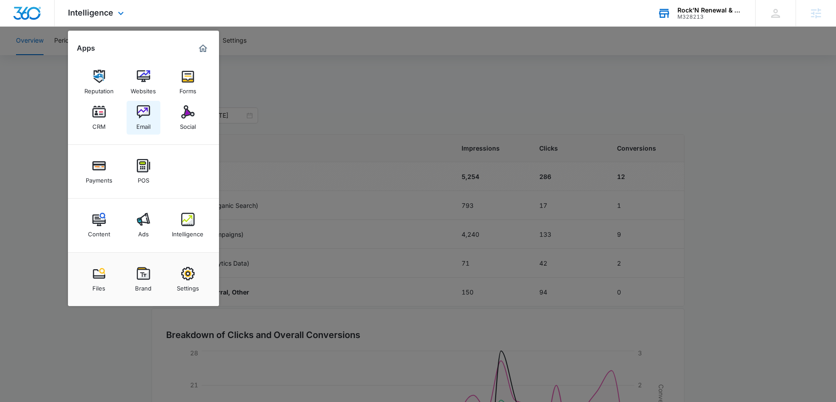
click at [151, 125] on link "Email" at bounding box center [144, 118] width 34 height 34
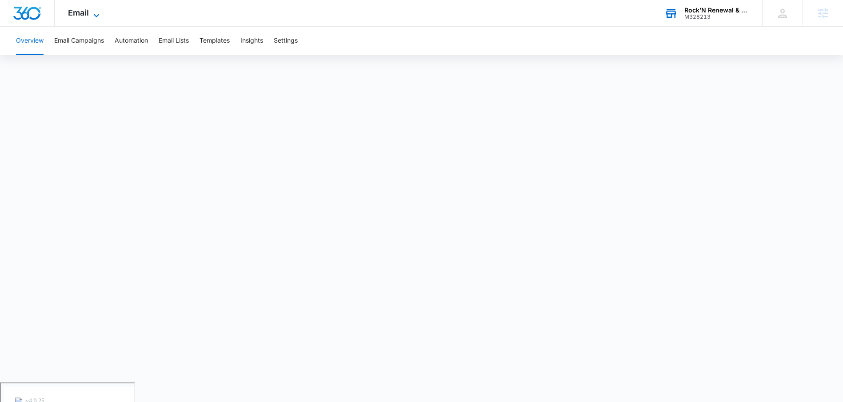
click at [73, 14] on span "Email" at bounding box center [78, 12] width 21 height 9
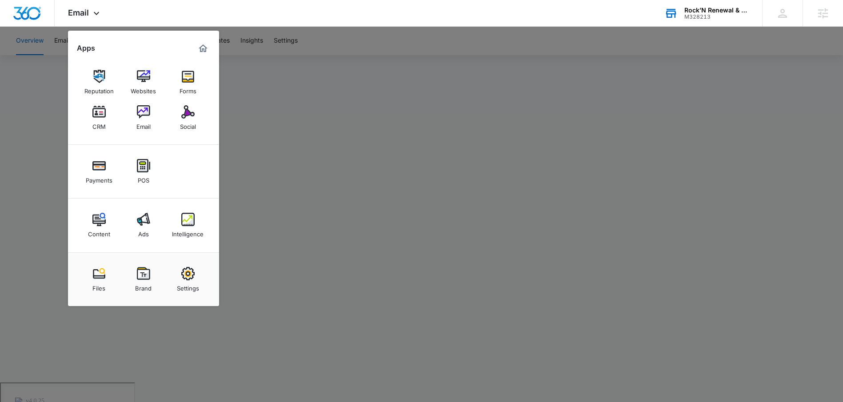
click at [354, 138] on div at bounding box center [421, 201] width 843 height 402
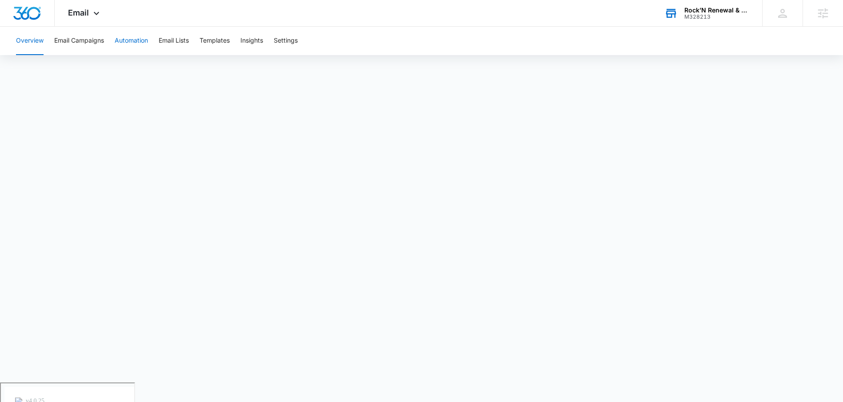
click at [128, 43] on button "Automation" at bounding box center [131, 41] width 33 height 28
click at [66, 14] on div "Email Apps Reputation Websites Forms CRM Email Social Payments POS Content Ads …" at bounding box center [85, 13] width 60 height 26
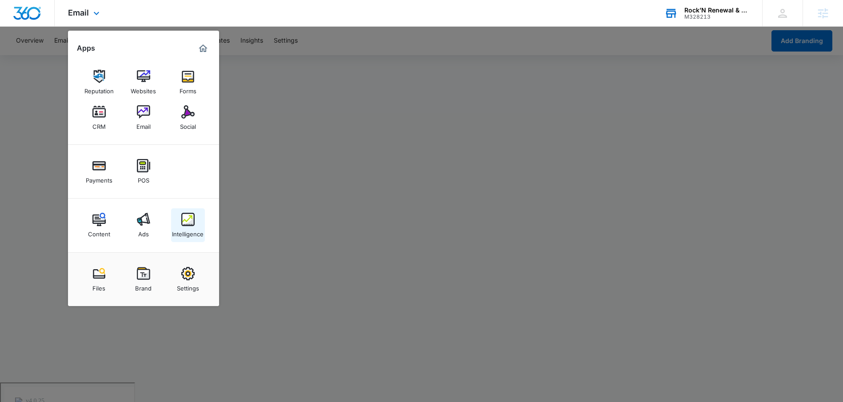
click at [191, 231] on div "Intelligence" at bounding box center [188, 232] width 32 height 12
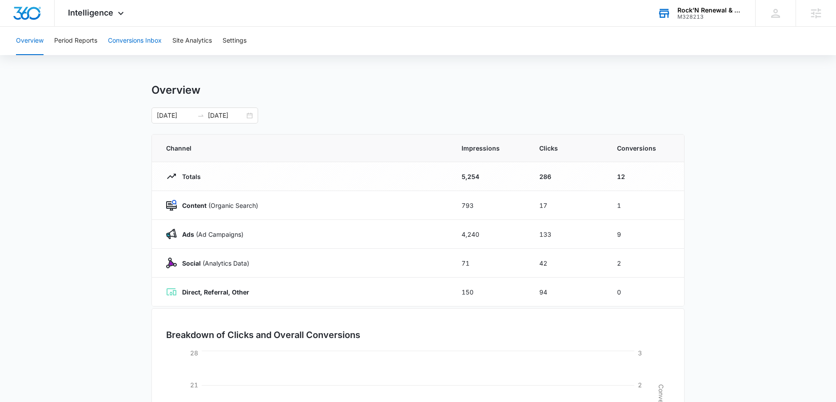
click at [138, 48] on button "Conversions Inbox" at bounding box center [135, 41] width 54 height 28
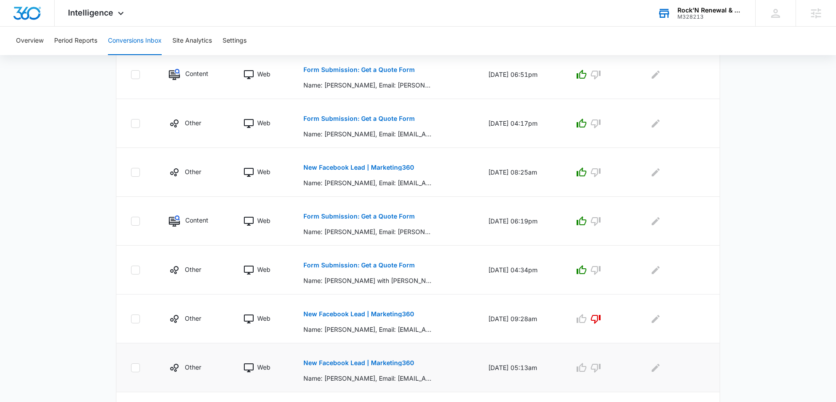
scroll to position [394, 0]
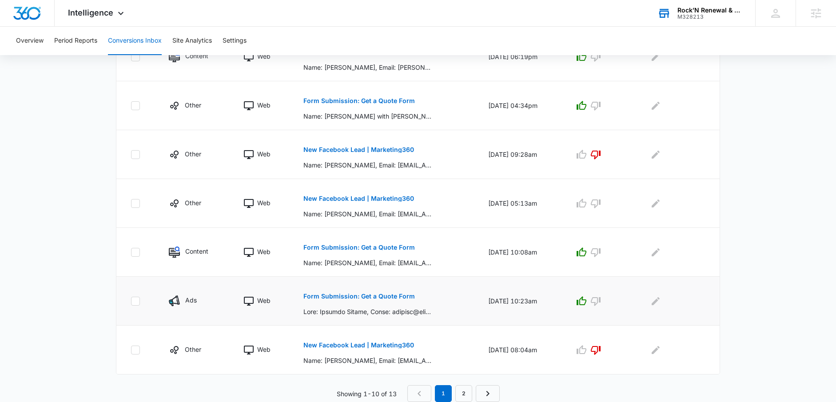
click at [374, 296] on p "Form Submission: Get a Quote Form" at bounding box center [358, 296] width 111 height 6
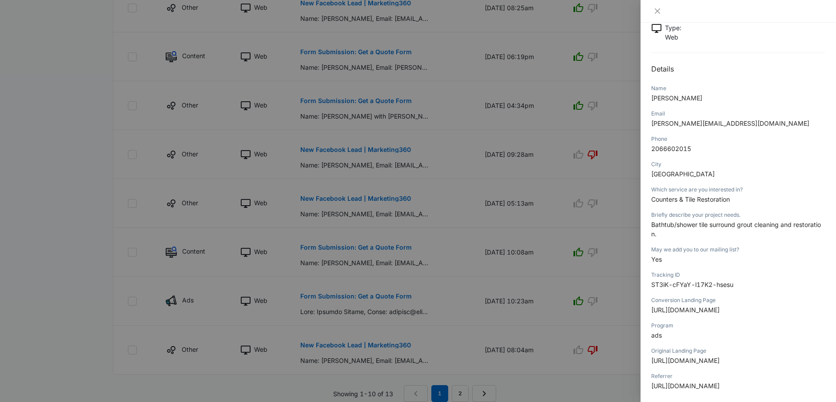
scroll to position [0, 0]
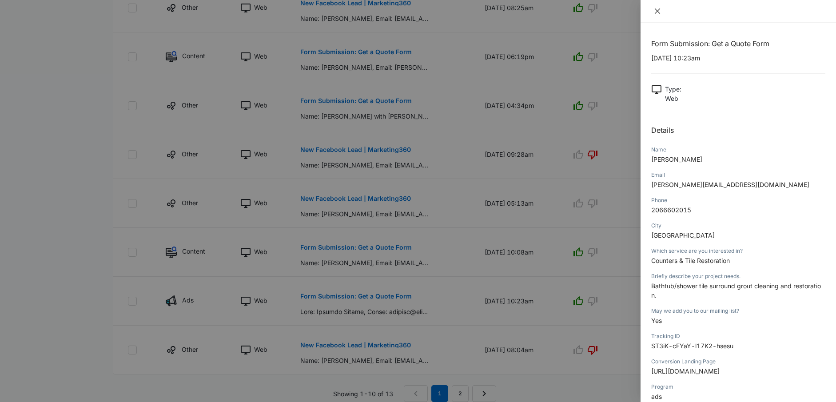
click at [653, 10] on button "Close" at bounding box center [657, 11] width 12 height 8
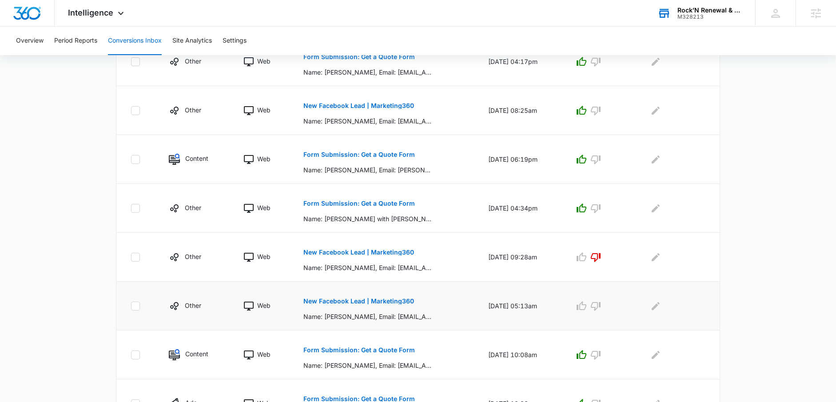
scroll to position [394, 0]
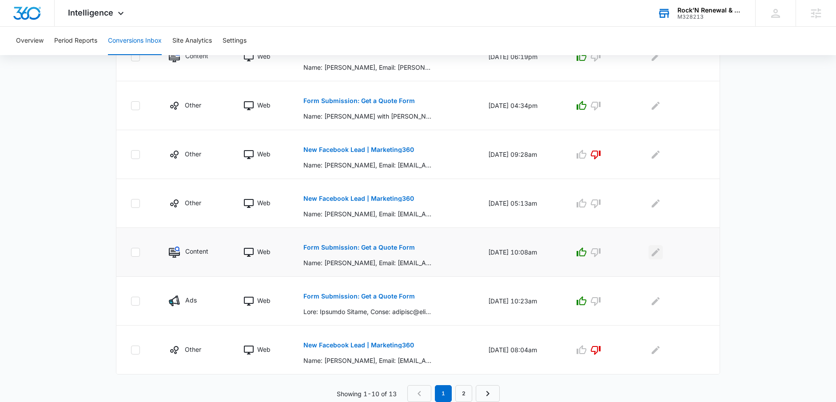
click at [661, 255] on icon "Edit Comments" at bounding box center [655, 252] width 11 height 11
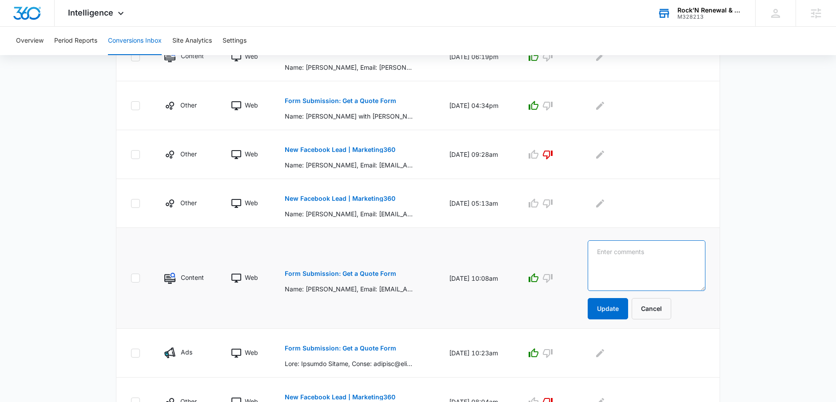
click at [664, 251] on textarea at bounding box center [647, 265] width 118 height 51
type textarea "H"
type textarea "Booked"
click at [620, 316] on button "Update" at bounding box center [608, 308] width 40 height 21
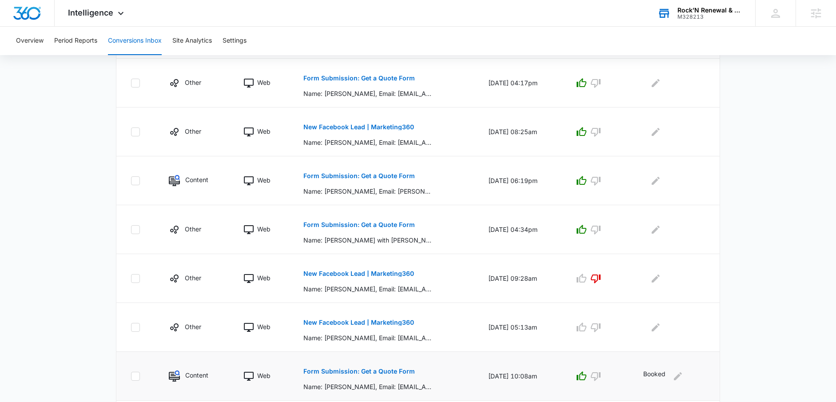
scroll to position [270, 0]
click at [661, 180] on icon "Edit Comments" at bounding box center [655, 181] width 11 height 11
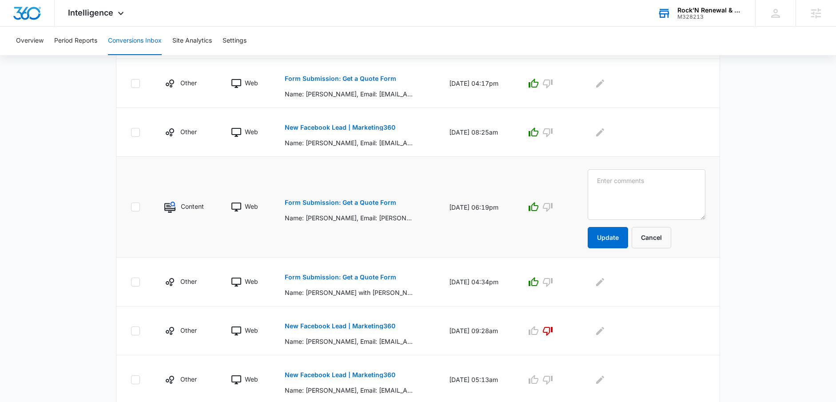
click at [367, 202] on p "Form Submission: Get a Quote Form" at bounding box center [340, 202] width 111 height 6
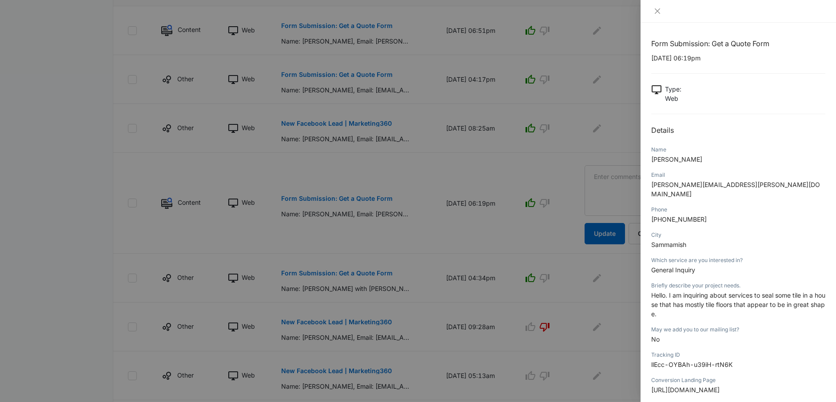
scroll to position [278, 0]
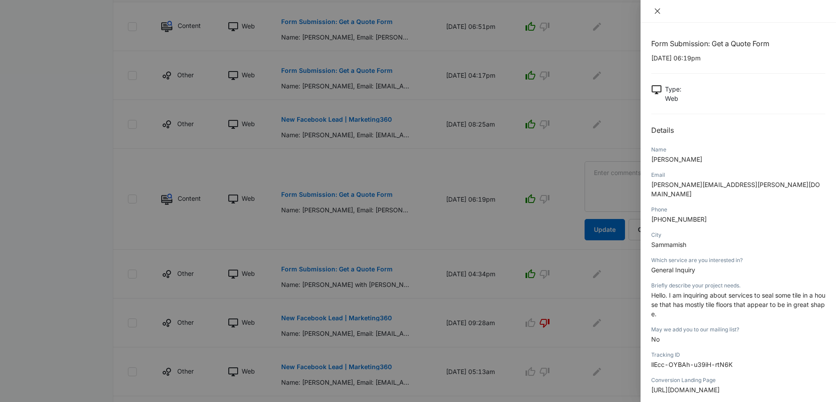
click at [659, 12] on icon "close" at bounding box center [657, 11] width 7 height 7
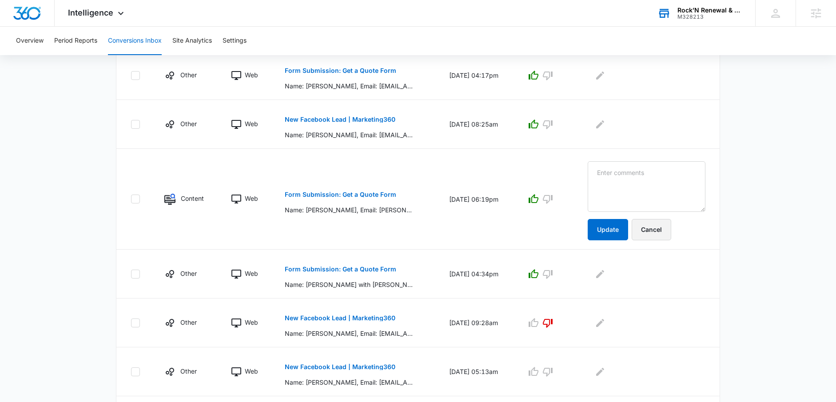
click at [666, 222] on button "Cancel" at bounding box center [652, 229] width 40 height 21
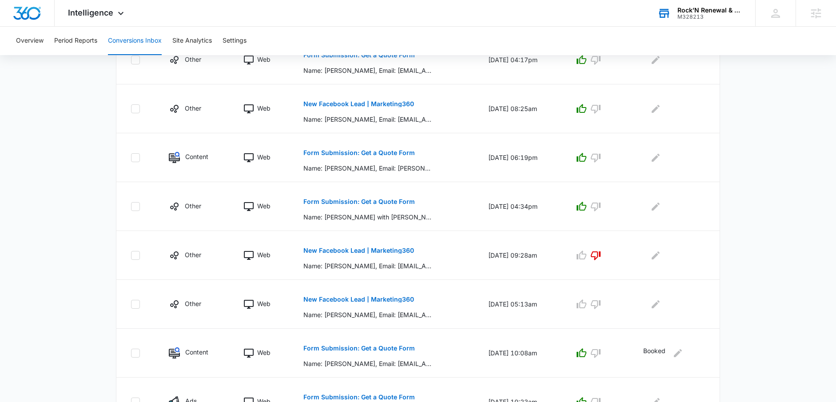
scroll to position [306, 0]
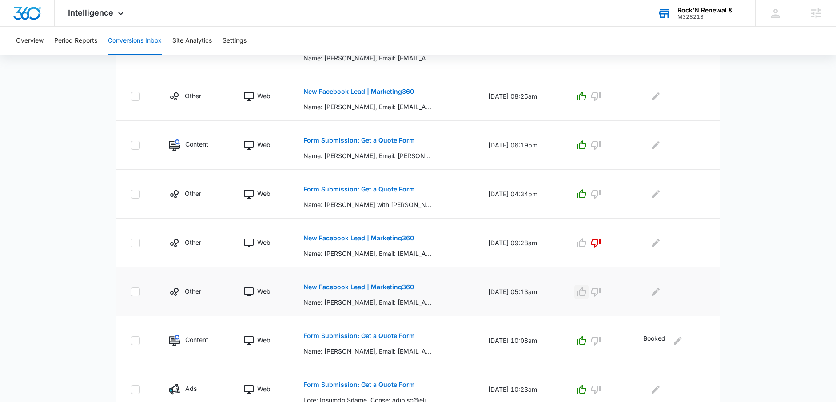
click at [587, 292] on icon "button" at bounding box center [581, 291] width 11 height 11
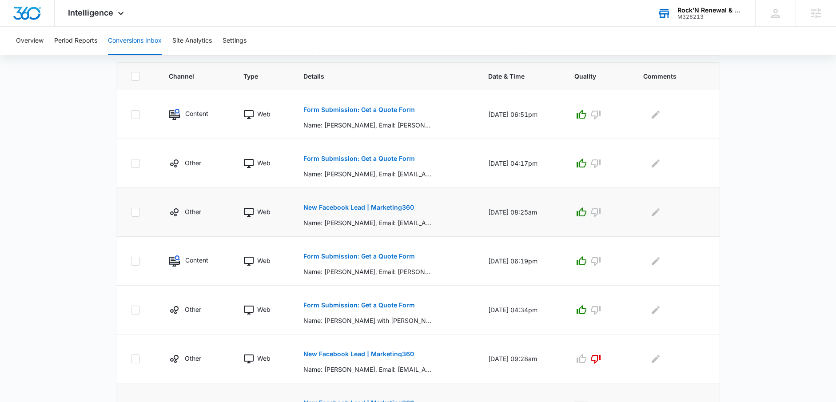
scroll to position [175, 0]
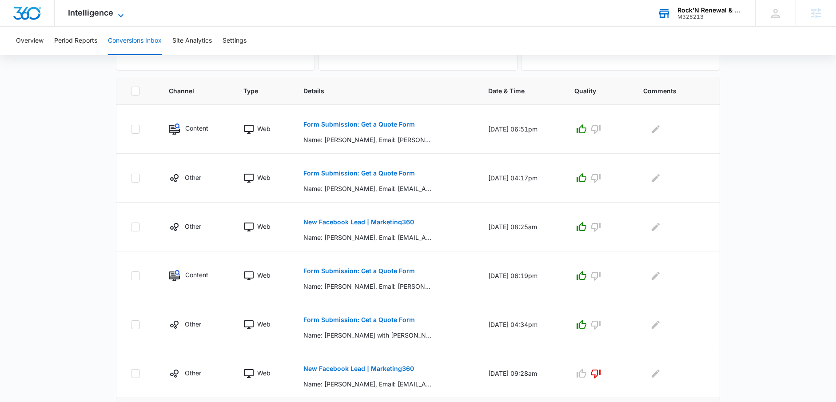
click at [102, 11] on span "Intelligence" at bounding box center [90, 12] width 45 height 9
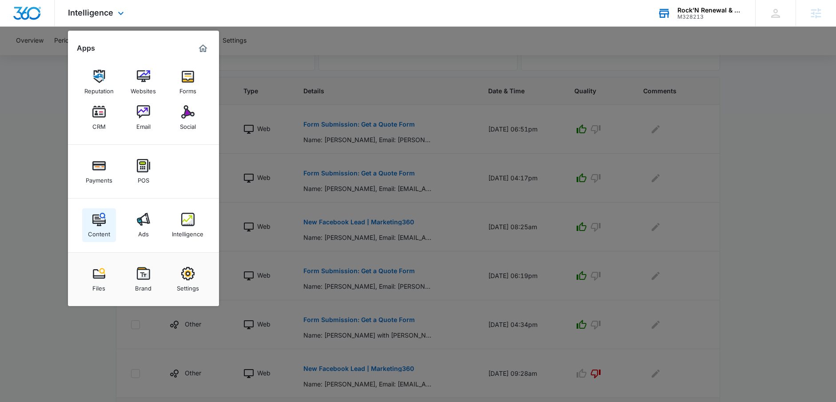
click at [90, 223] on link "Content" at bounding box center [99, 225] width 34 height 34
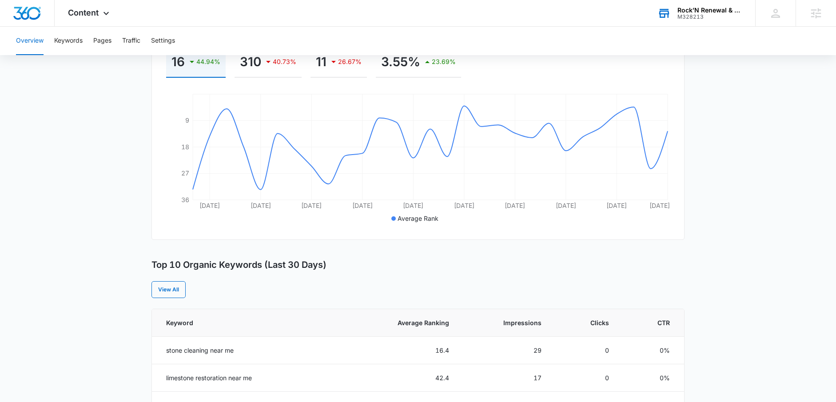
scroll to position [44, 0]
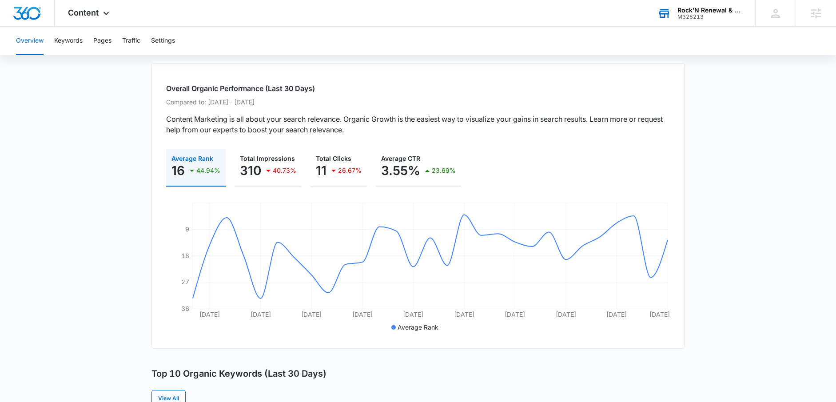
click at [85, 47] on div "Overview Keywords Pages Traffic Settings" at bounding box center [418, 41] width 815 height 28
click at [78, 44] on button "Keywords" at bounding box center [68, 41] width 28 height 28
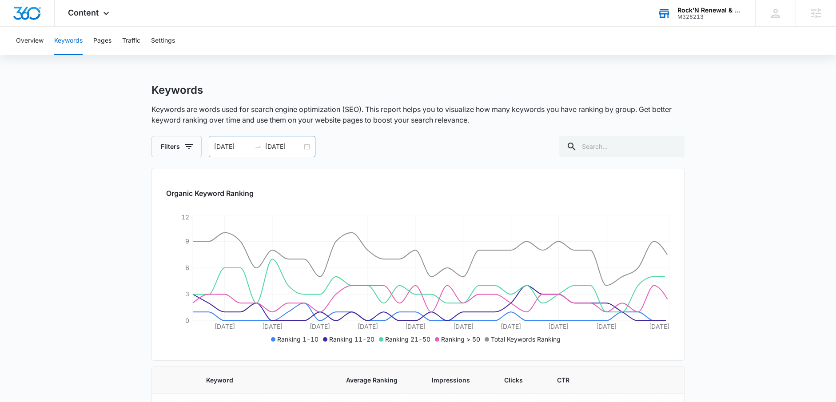
click at [305, 145] on div "07/30/2025 08/29/2025" at bounding box center [262, 146] width 107 height 21
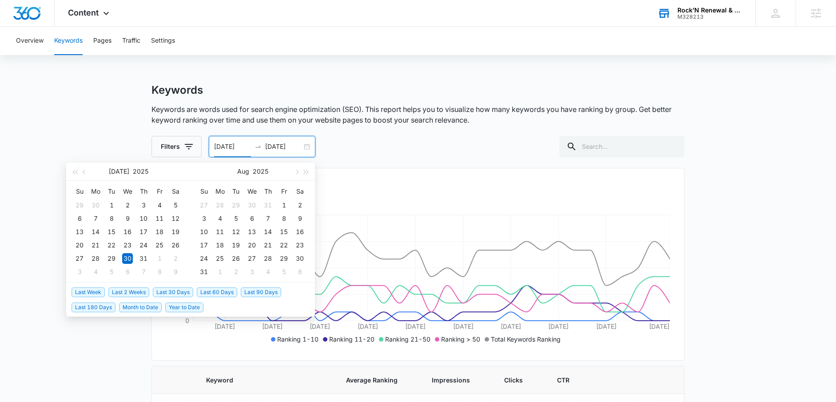
click at [177, 290] on span "Last 30 Days" at bounding box center [173, 292] width 40 height 10
type input "09/11/2025"
type input "10/11/2025"
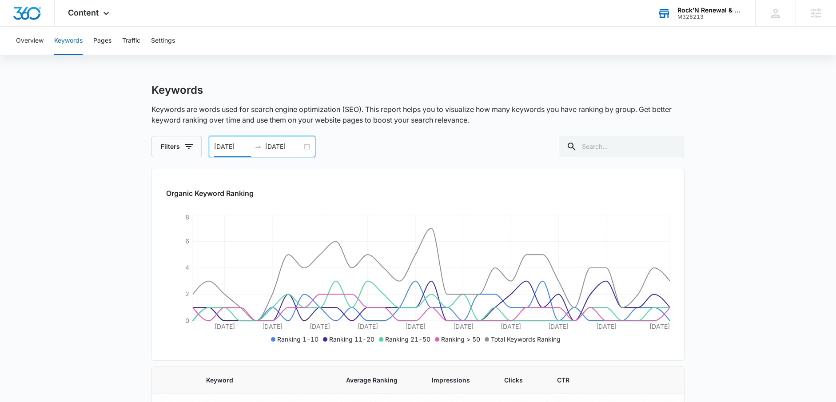
click at [302, 147] on div "09/11/2025 10/11/2025" at bounding box center [262, 146] width 107 height 21
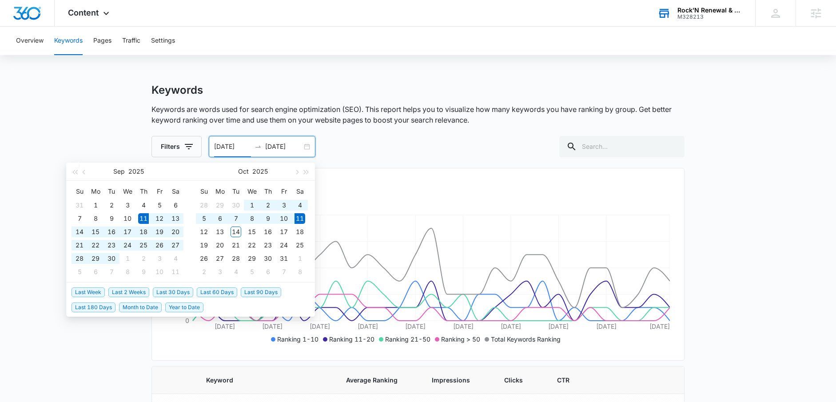
click at [305, 147] on div "09/11/2025 10/11/2025" at bounding box center [262, 146] width 107 height 21
click at [87, 310] on span "Last 180 Days" at bounding box center [94, 307] width 44 height 10
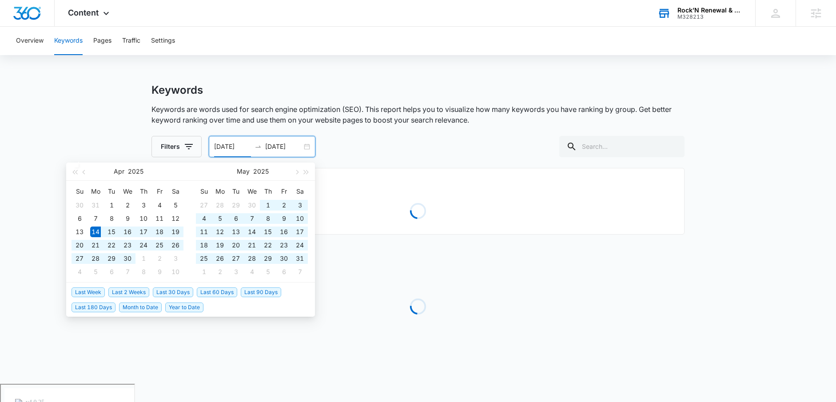
type input "04/14/2025"
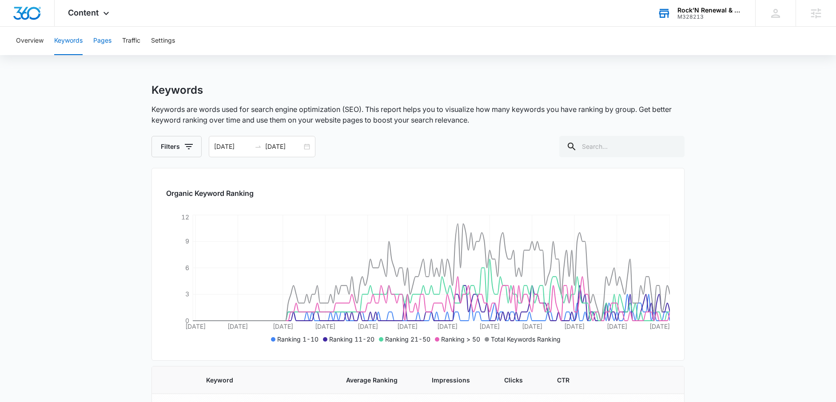
click at [105, 36] on button "Pages" at bounding box center [102, 41] width 18 height 28
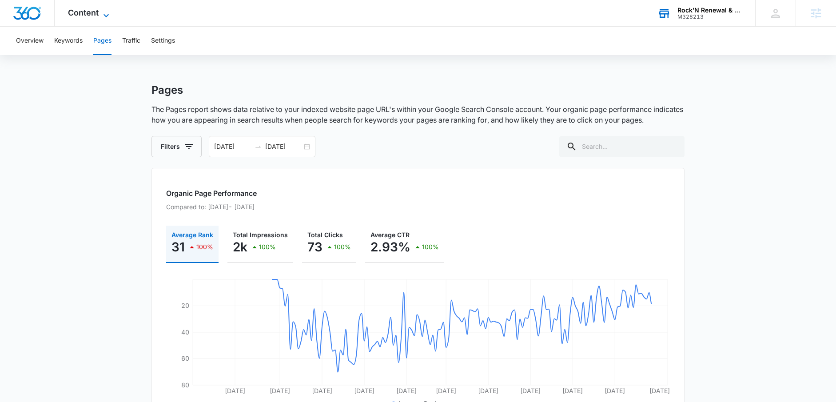
click at [84, 15] on span "Content" at bounding box center [83, 12] width 31 height 9
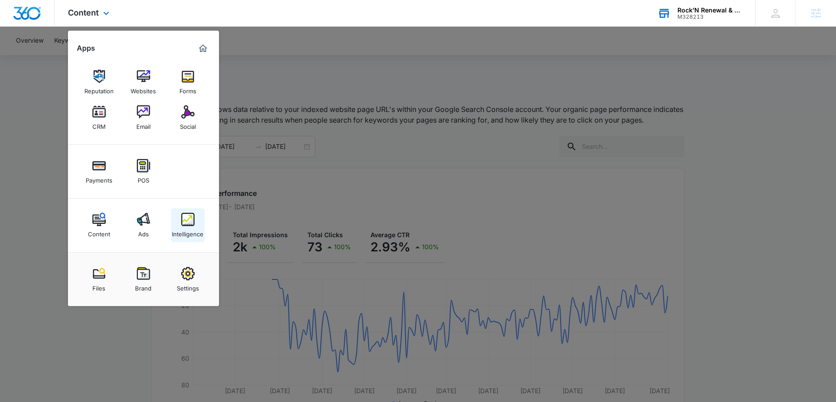
click at [180, 227] on div "Intelligence" at bounding box center [188, 232] width 32 height 12
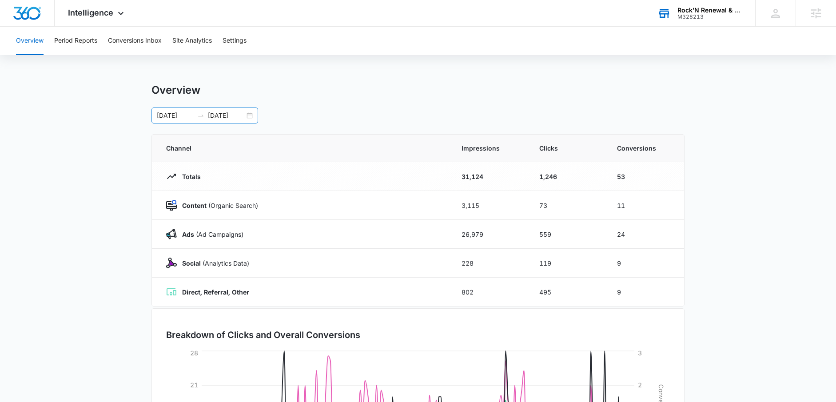
click at [252, 113] on div "04/14/2025 10/11/2025" at bounding box center [204, 115] width 107 height 16
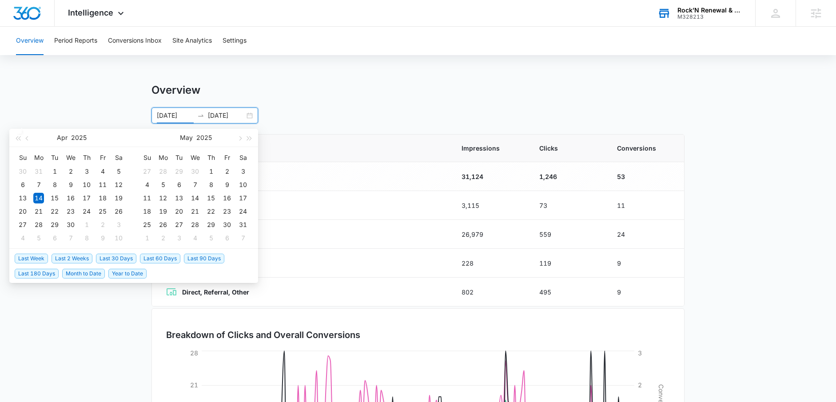
click at [123, 260] on span "Last 30 Days" at bounding box center [116, 259] width 40 height 10
type input "09/13/2025"
type input "10/13/2025"
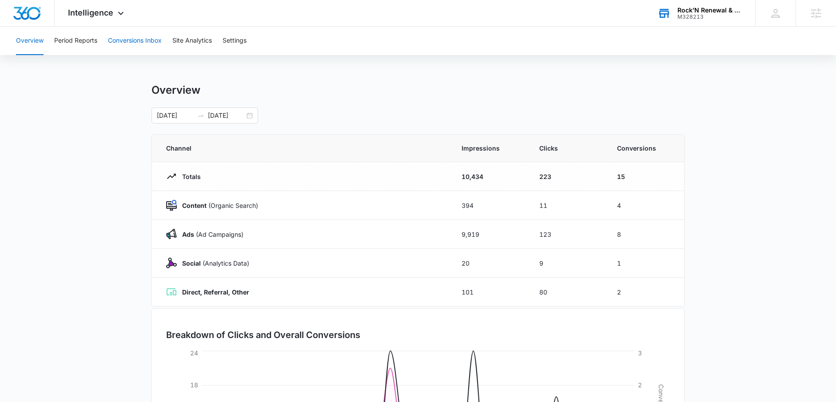
click at [123, 44] on button "Conversions Inbox" at bounding box center [135, 41] width 54 height 28
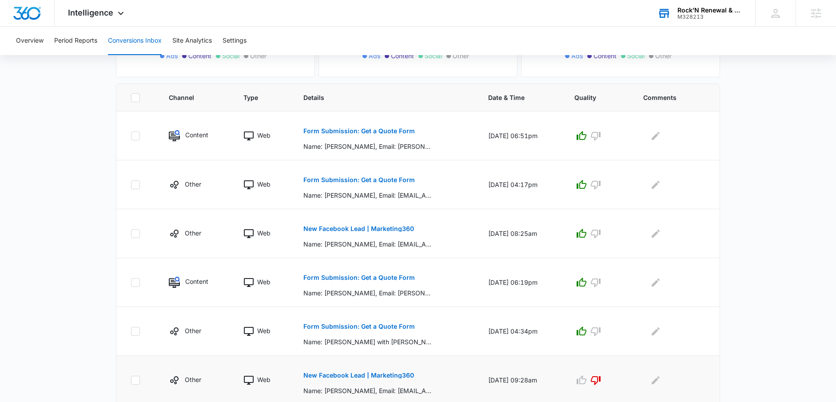
scroll to position [142, 0]
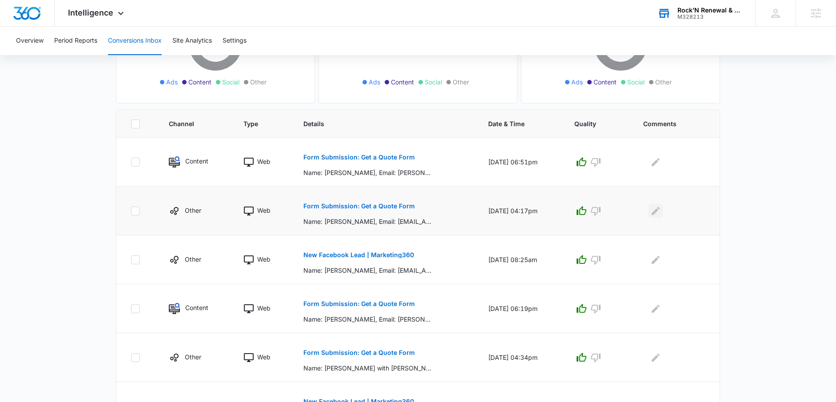
click at [653, 212] on icon "Edit Comments" at bounding box center [655, 211] width 11 height 11
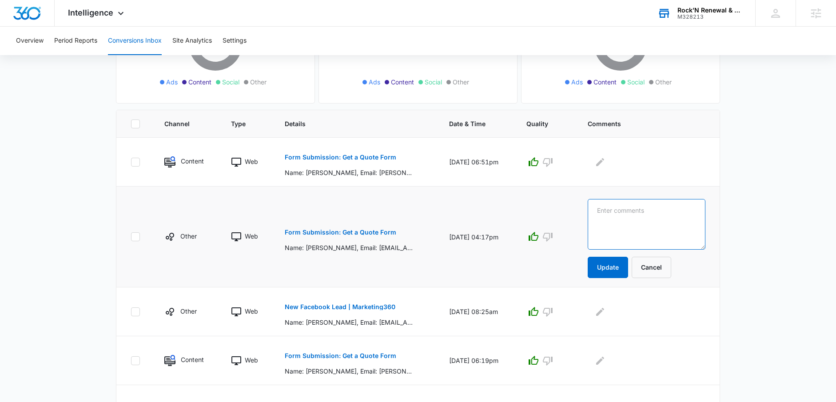
click at [666, 207] on textarea at bounding box center [647, 224] width 118 height 51
type textarea "S"
type textarea "Estimate scheduled"
click at [621, 266] on button "Update" at bounding box center [608, 267] width 40 height 21
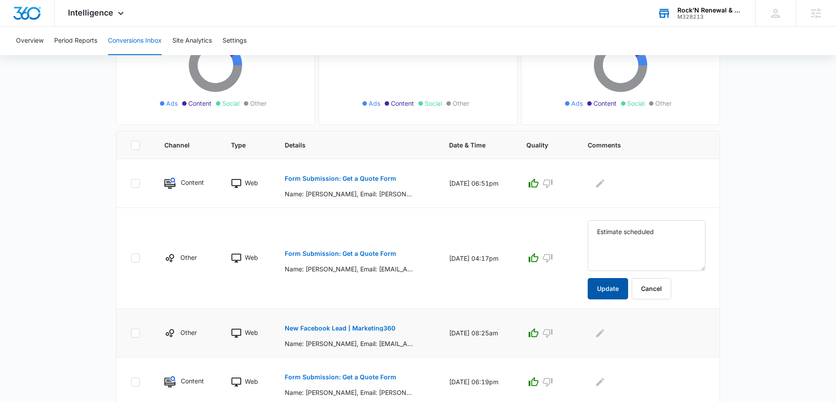
scroll to position [76, 0]
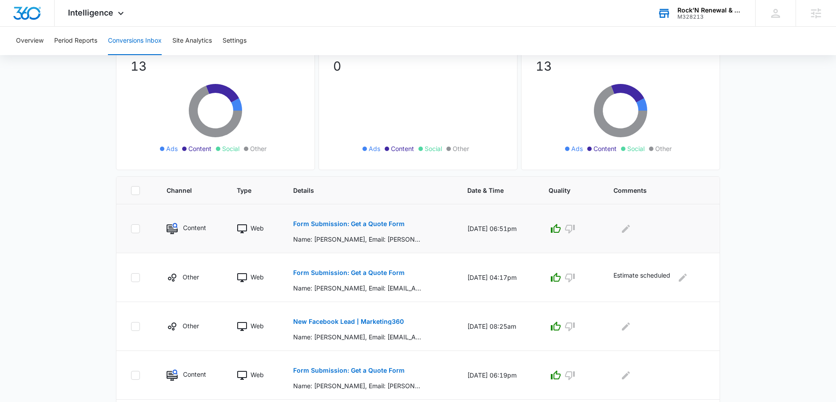
click at [341, 223] on p "Form Submission: Get a Quote Form" at bounding box center [348, 224] width 111 height 6
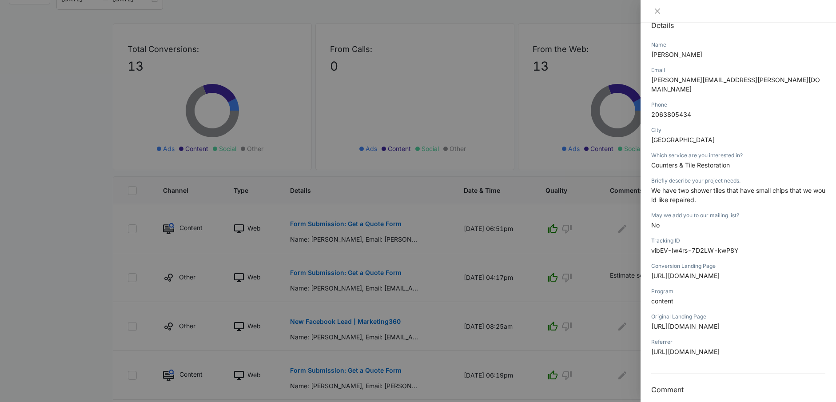
scroll to position [105, 0]
click at [661, 11] on button "Close" at bounding box center [657, 11] width 12 height 8
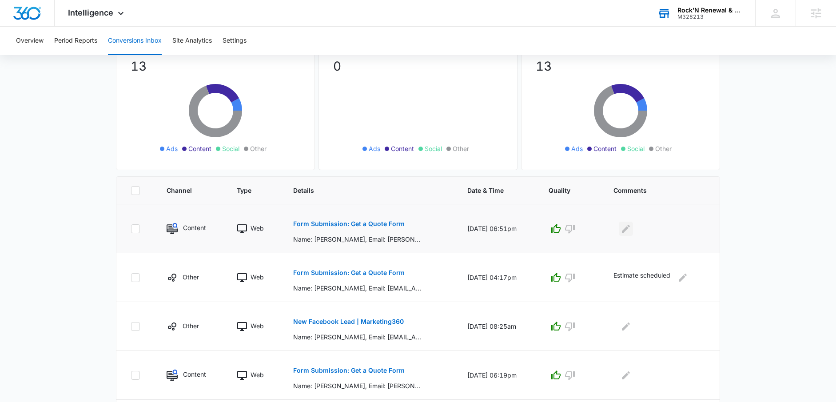
click at [631, 232] on icon "Edit Comments" at bounding box center [625, 228] width 11 height 11
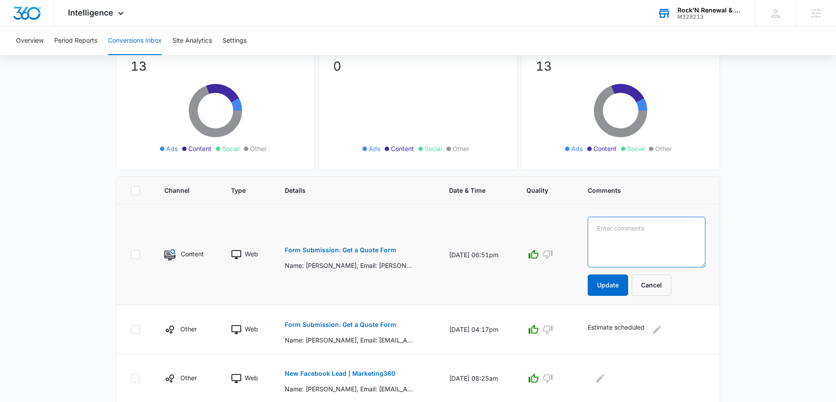
click at [656, 223] on textarea at bounding box center [647, 242] width 118 height 51
type textarea "Passed on because too far away"
click at [607, 289] on button "Update" at bounding box center [608, 284] width 40 height 21
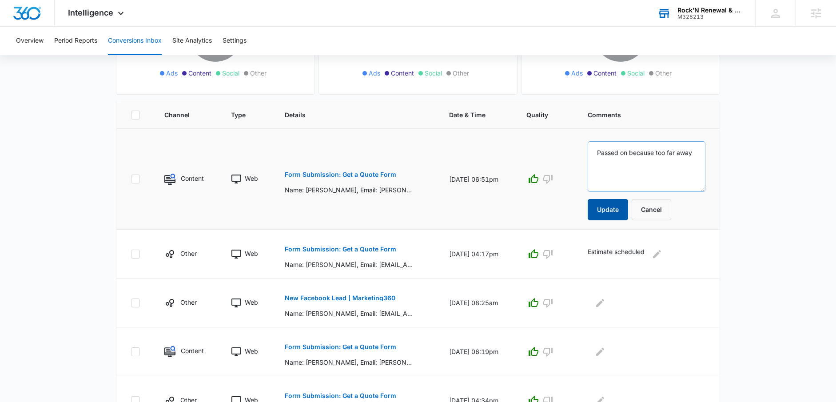
scroll to position [256, 0]
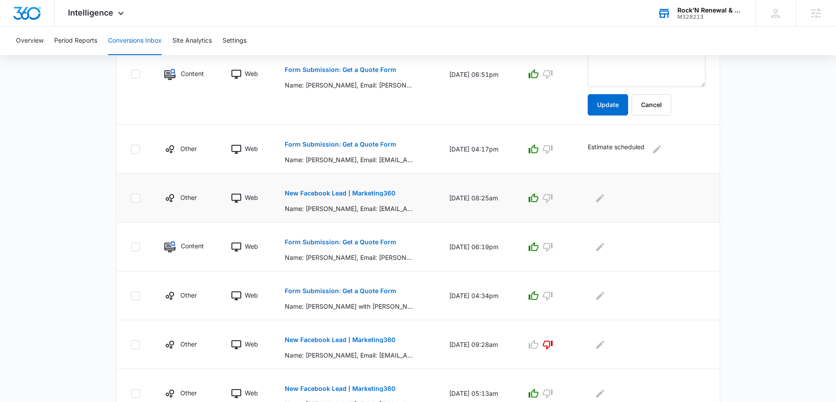
click at [351, 195] on p "New Facebook Lead | Marketing360" at bounding box center [340, 193] width 111 height 6
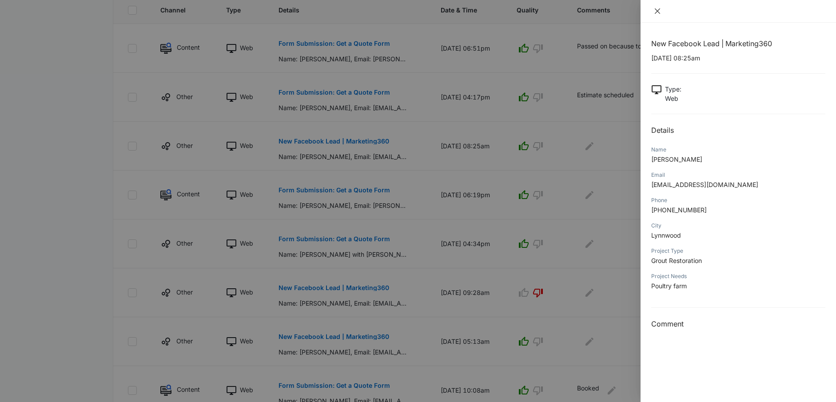
click at [660, 11] on icon "close" at bounding box center [657, 11] width 7 height 7
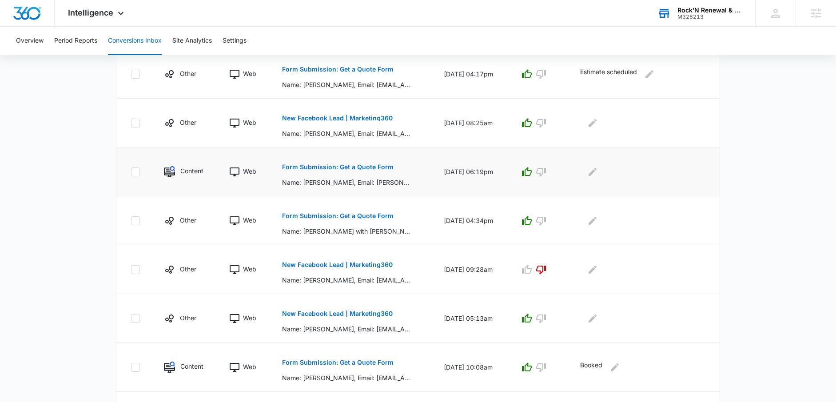
scroll to position [394, 0]
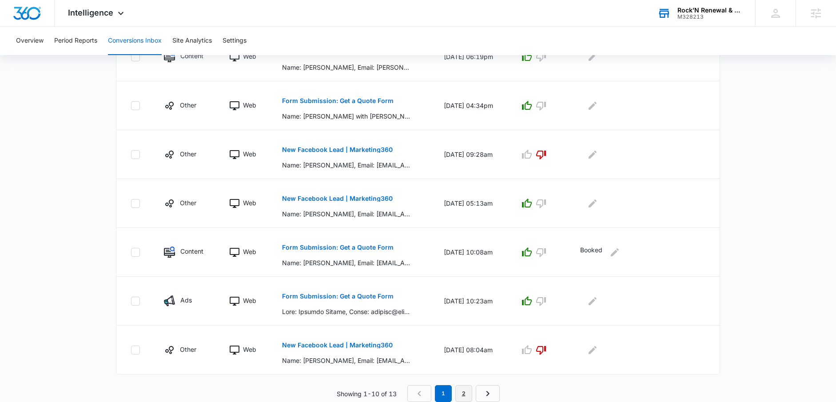
click at [461, 392] on link "2" at bounding box center [463, 393] width 17 height 17
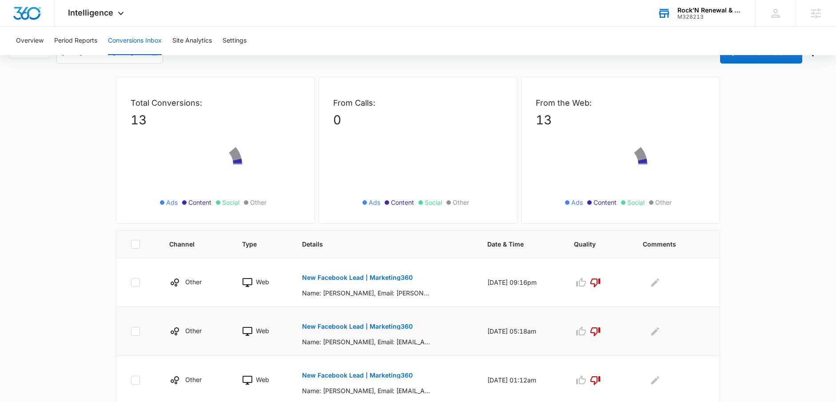
scroll to position [52, 0]
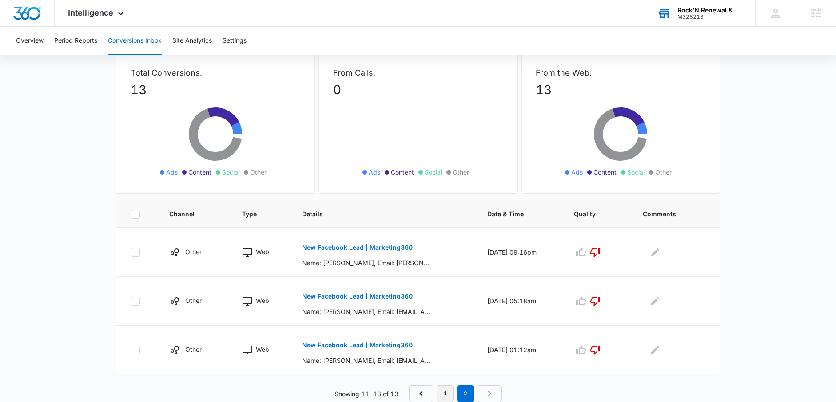
click at [444, 387] on link "1" at bounding box center [445, 393] width 17 height 17
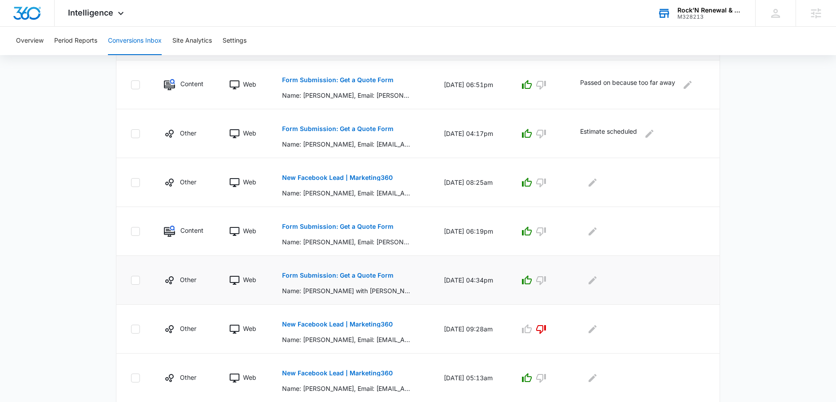
scroll to position [217, 0]
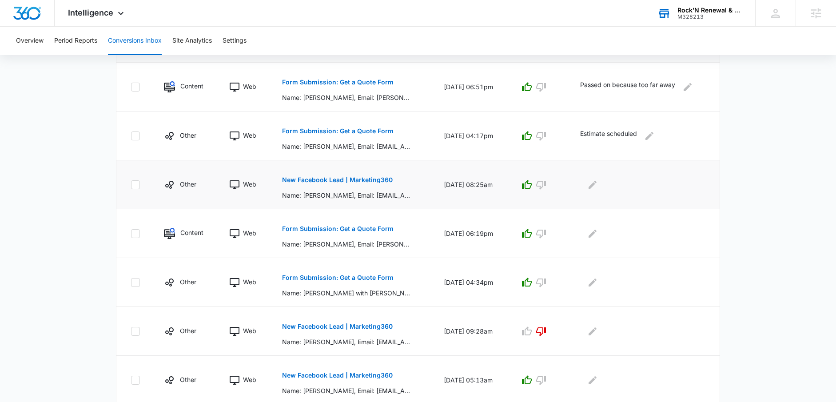
click at [359, 178] on p "New Facebook Lead | Marketing360" at bounding box center [337, 180] width 111 height 6
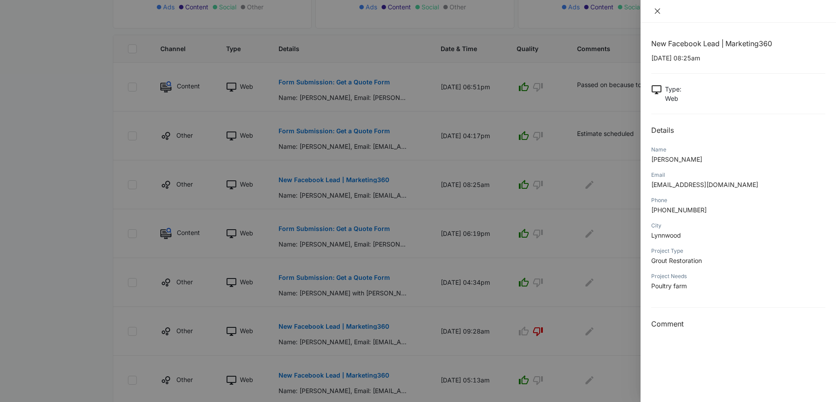
click at [658, 12] on icon "close" at bounding box center [657, 10] width 5 height 5
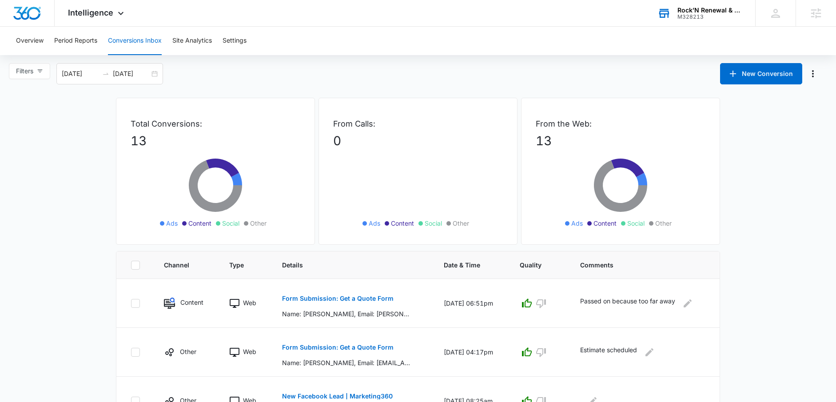
scroll to position [0, 0]
click at [111, 13] on span "Intelligence" at bounding box center [90, 12] width 45 height 9
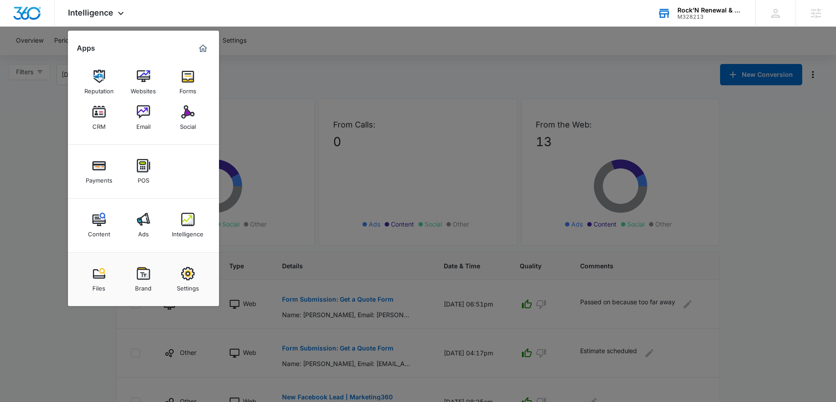
click at [312, 95] on div at bounding box center [418, 201] width 836 height 402
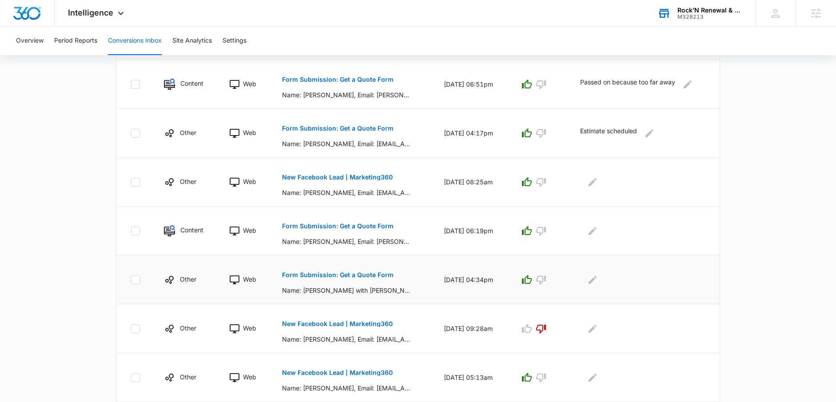
scroll to position [266, 0]
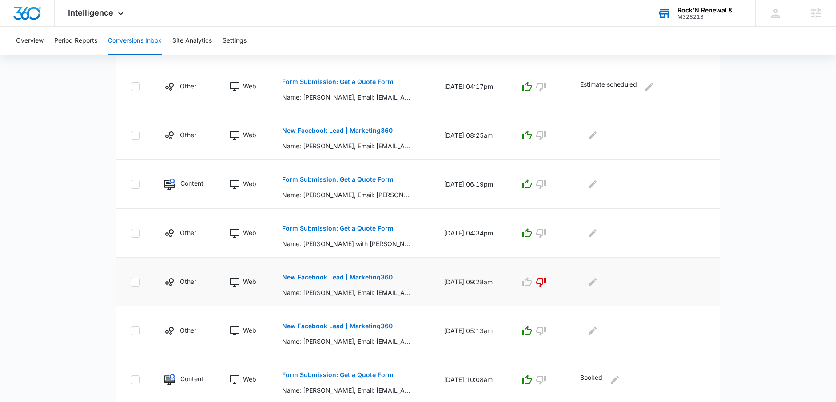
click at [291, 280] on p "New Facebook Lead | Marketing360" at bounding box center [337, 277] width 111 height 6
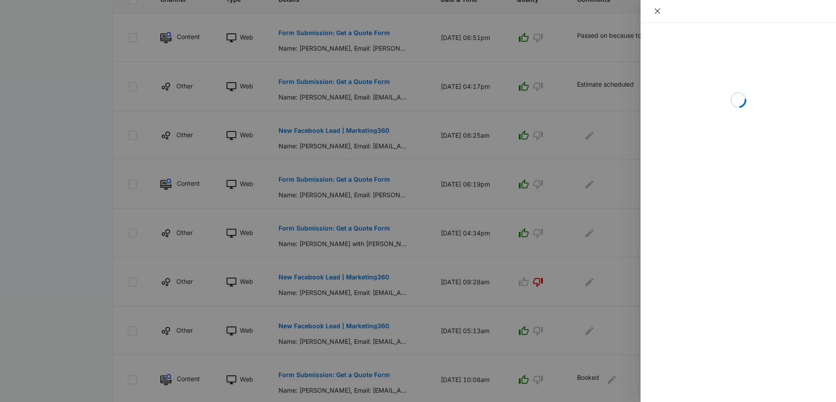
click at [658, 10] on icon "close" at bounding box center [657, 11] width 7 height 7
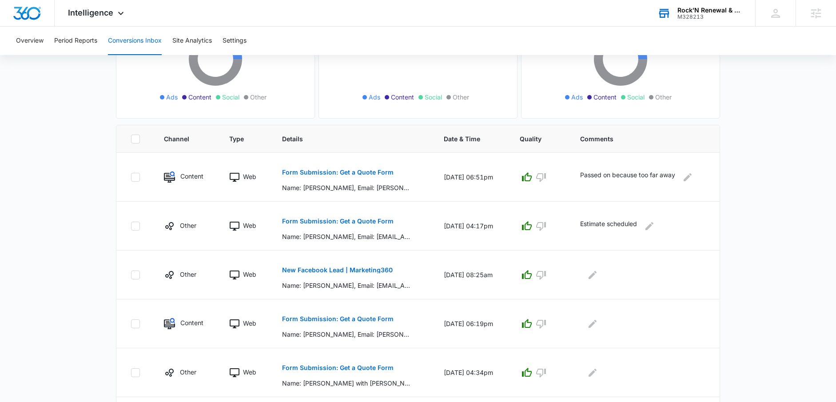
scroll to position [0, 0]
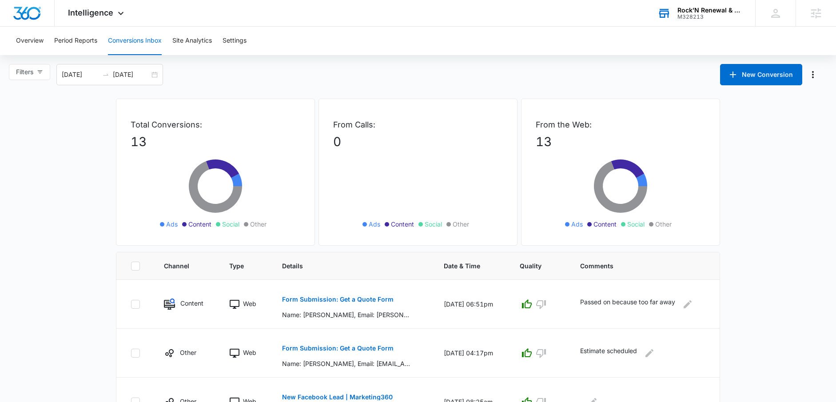
click at [684, 20] on div "Rock’N Renewal & Restoration LLC M328213 Your Accounts View All" at bounding box center [699, 13] width 111 height 26
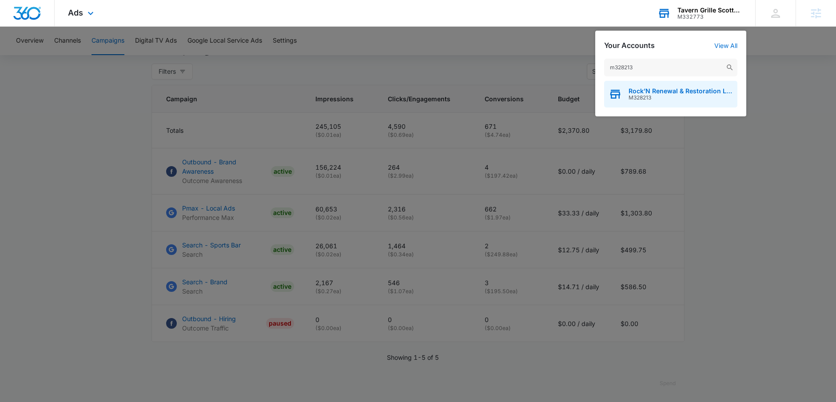
type input "m328213"
click at [710, 90] on span "Rock’N Renewal & Restoration LLC" at bounding box center [680, 90] width 104 height 7
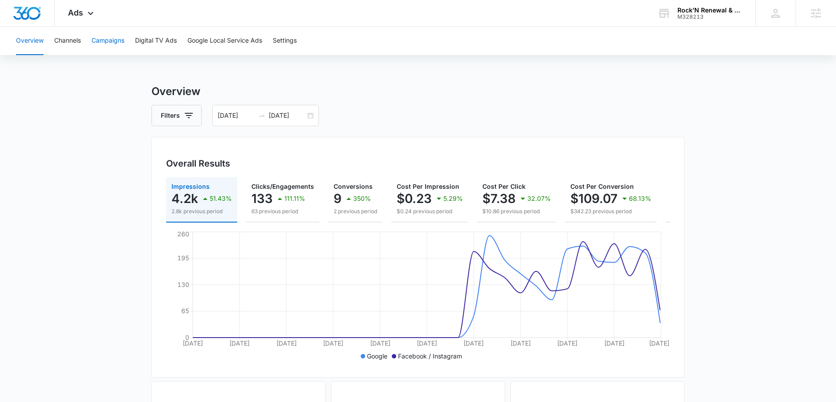
click at [119, 44] on button "Campaigns" at bounding box center [107, 41] width 33 height 28
click at [85, 12] on icon at bounding box center [90, 15] width 11 height 11
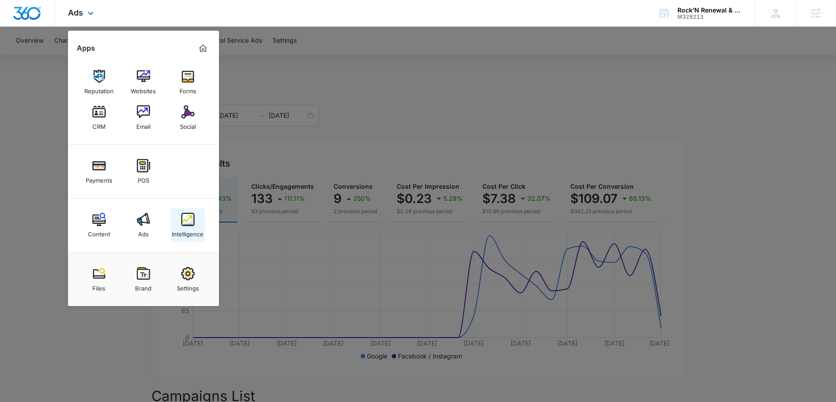
click at [187, 208] on link "Intelligence" at bounding box center [188, 225] width 34 height 34
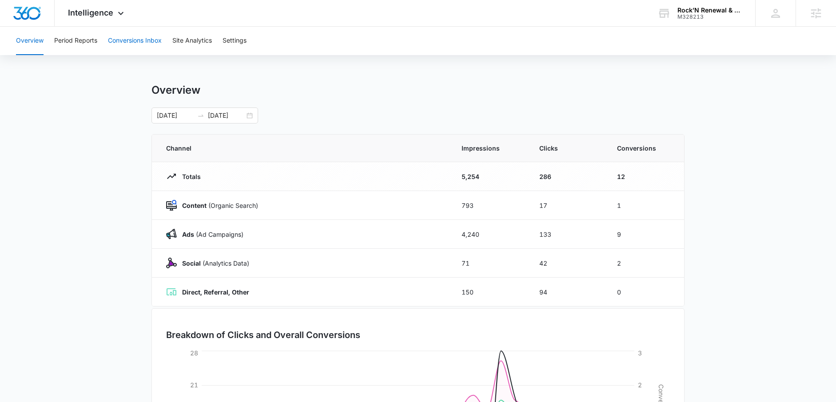
click at [131, 44] on button "Conversions Inbox" at bounding box center [135, 41] width 54 height 28
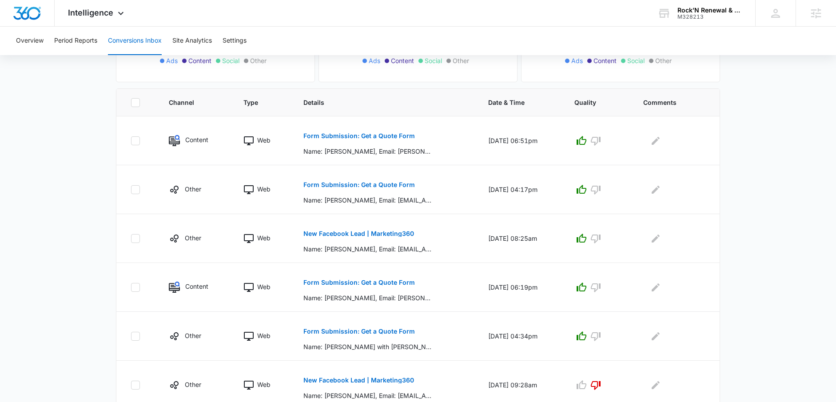
scroll to position [139, 0]
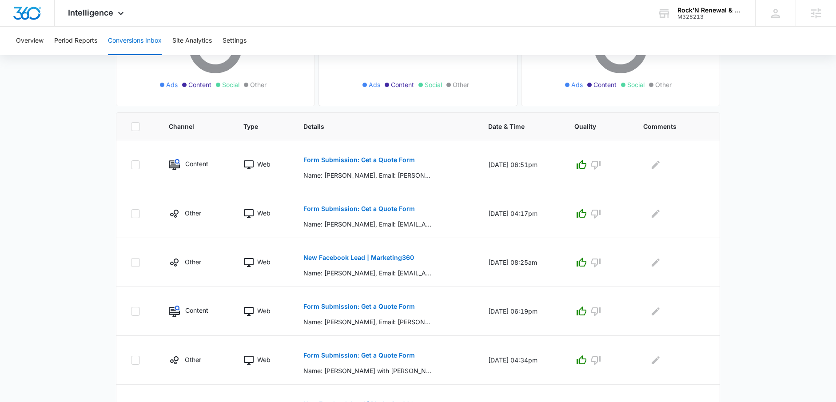
click at [803, 141] on main "Filters 09/14/2025 10/14/2025 New Conversion Total Conversions: 13 Ads Content …" at bounding box center [418, 290] width 836 height 732
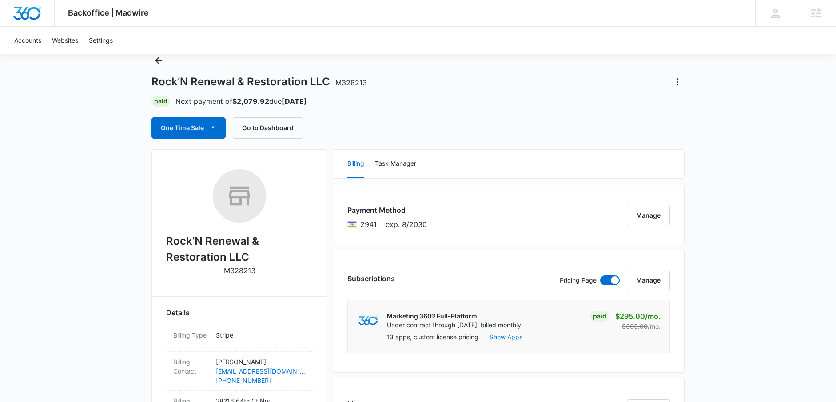
scroll to position [8, 0]
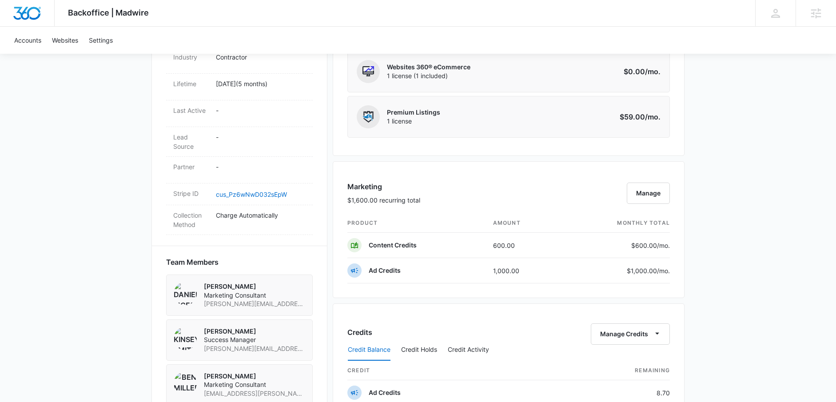
click at [717, 149] on div "Backoffice | Madwire Apps Settings KS Kinsey Smith kinsey.smith@madwire.com My …" at bounding box center [418, 167] width 836 height 1242
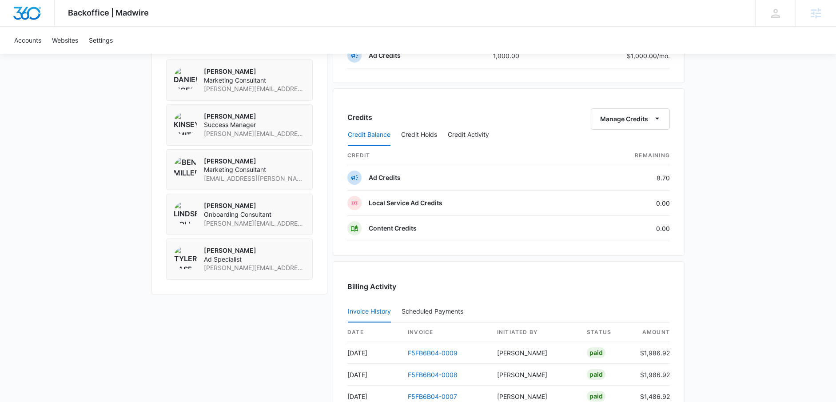
scroll to position [708, 0]
